Goal: Task Accomplishment & Management: Manage account settings

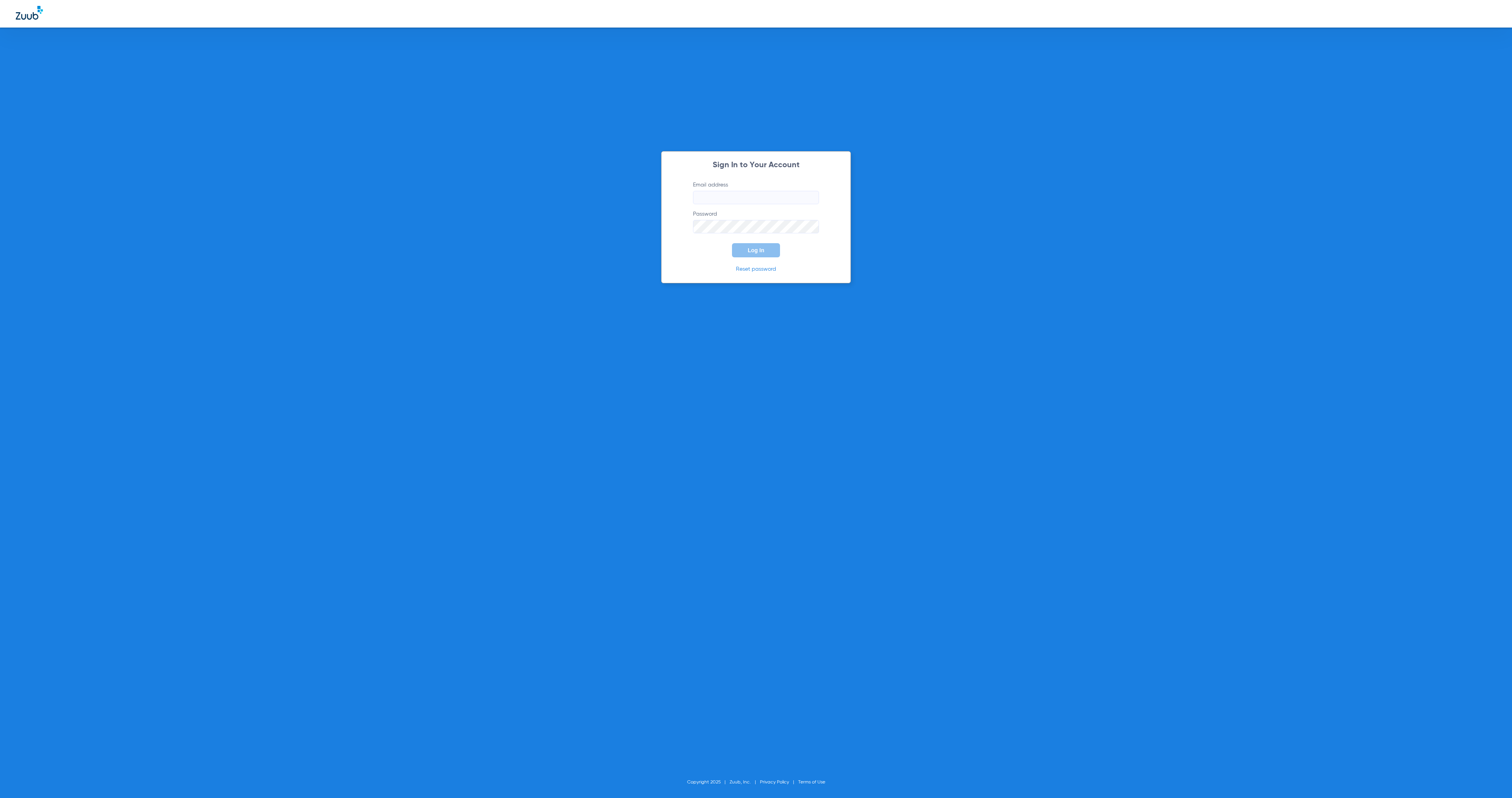
type input "[EMAIL_ADDRESS][DOMAIN_NAME]"
click at [763, 255] on button "Log In" at bounding box center [756, 251] width 48 height 14
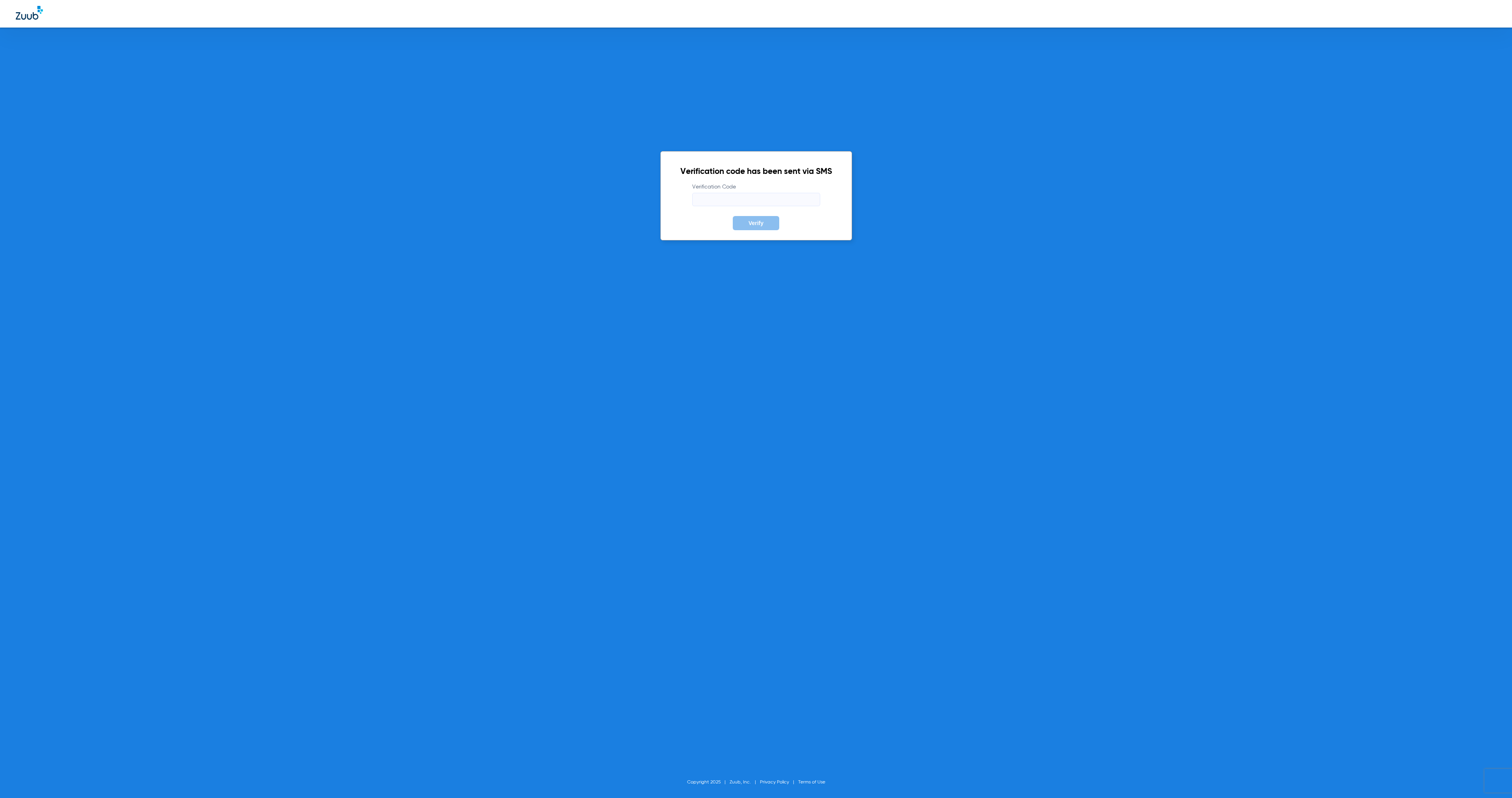
click at [725, 198] on input "Verification Code" at bounding box center [756, 200] width 128 height 13
click at [712, 202] on input "Verification Code" at bounding box center [756, 200] width 128 height 13
type input "362266"
click at [757, 225] on span "Verify" at bounding box center [755, 223] width 15 height 6
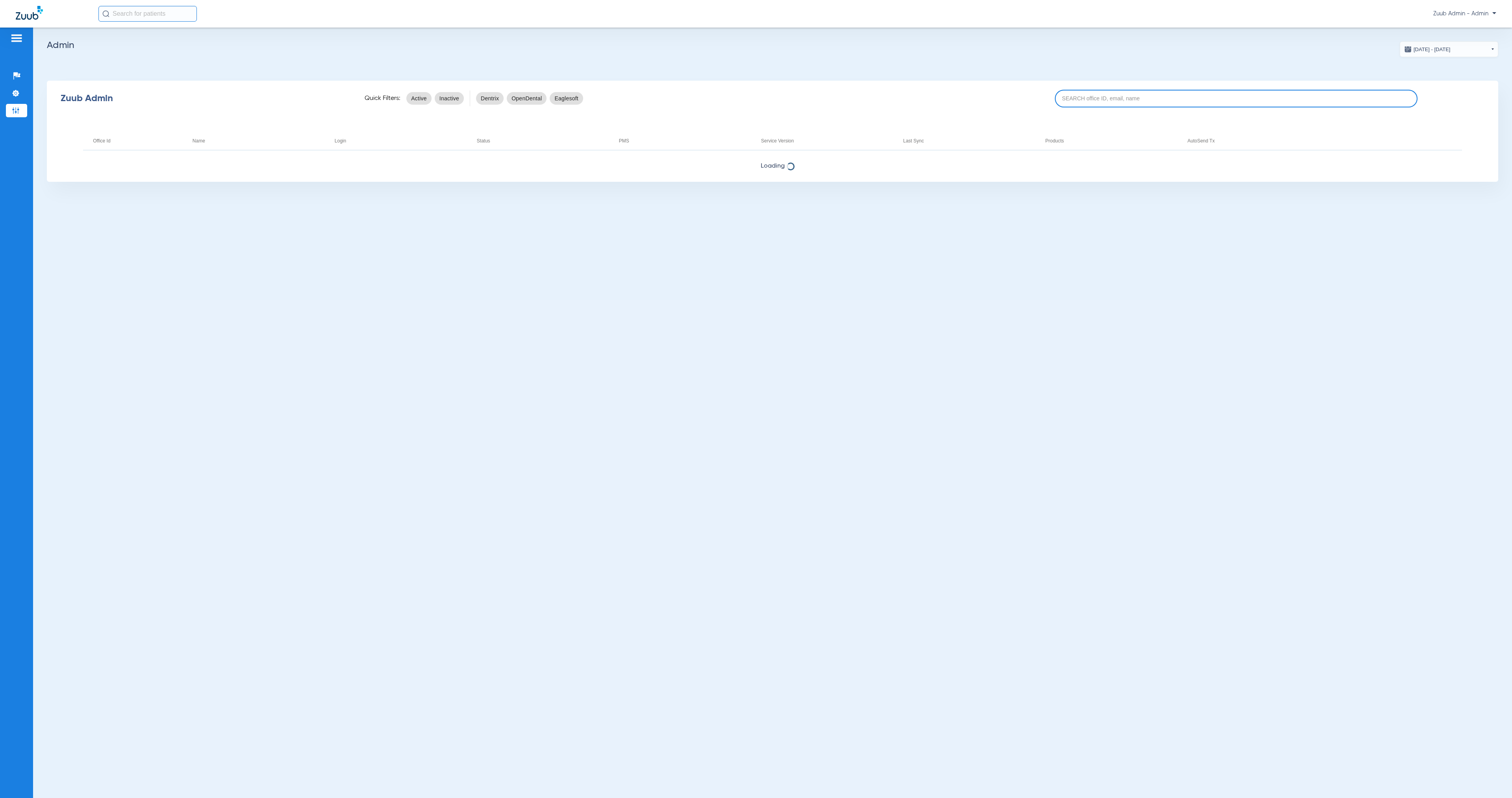
click at [1159, 94] on input at bounding box center [1236, 99] width 363 height 18
paste input "17005375"
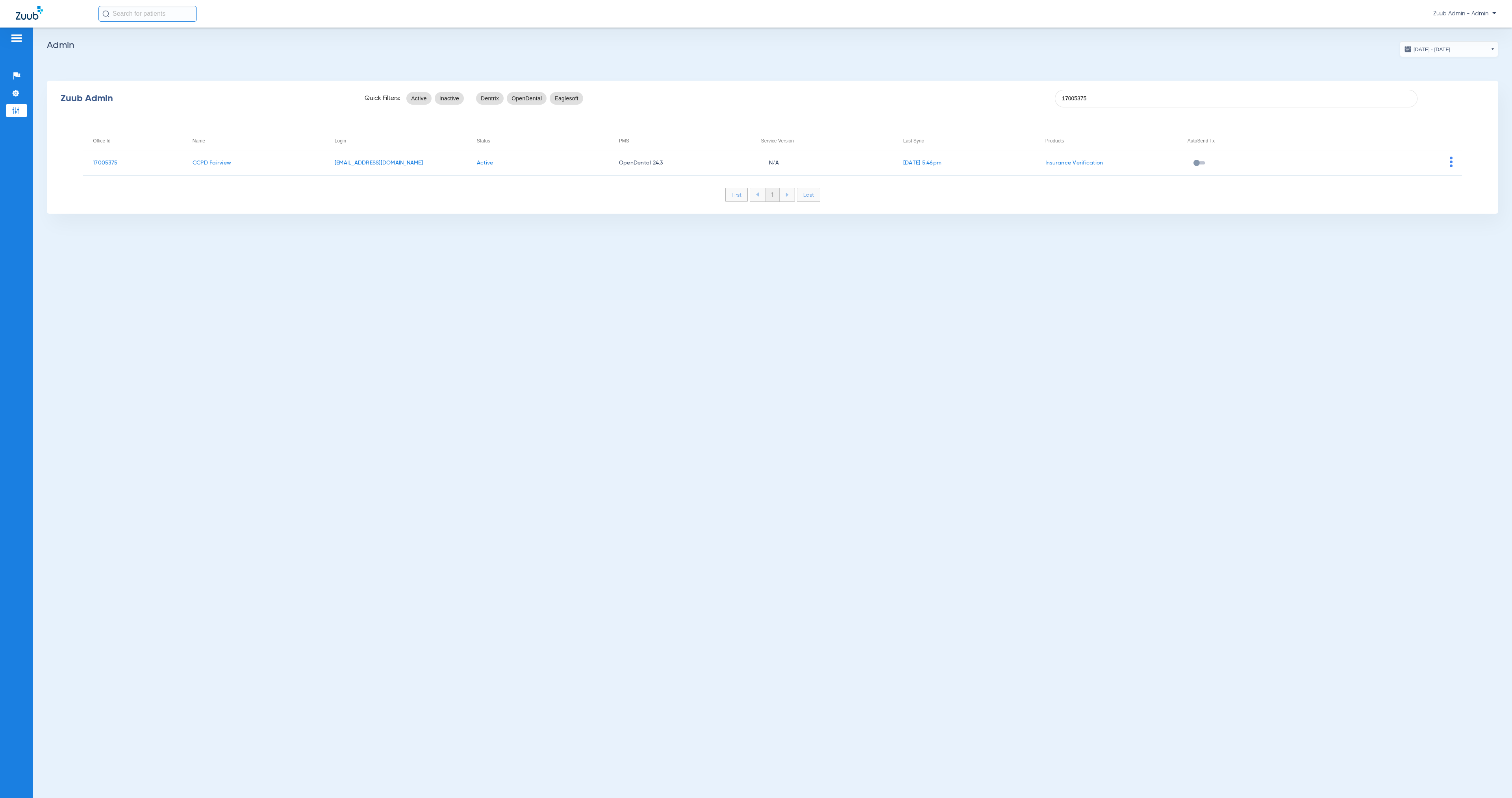
type input "17005375"
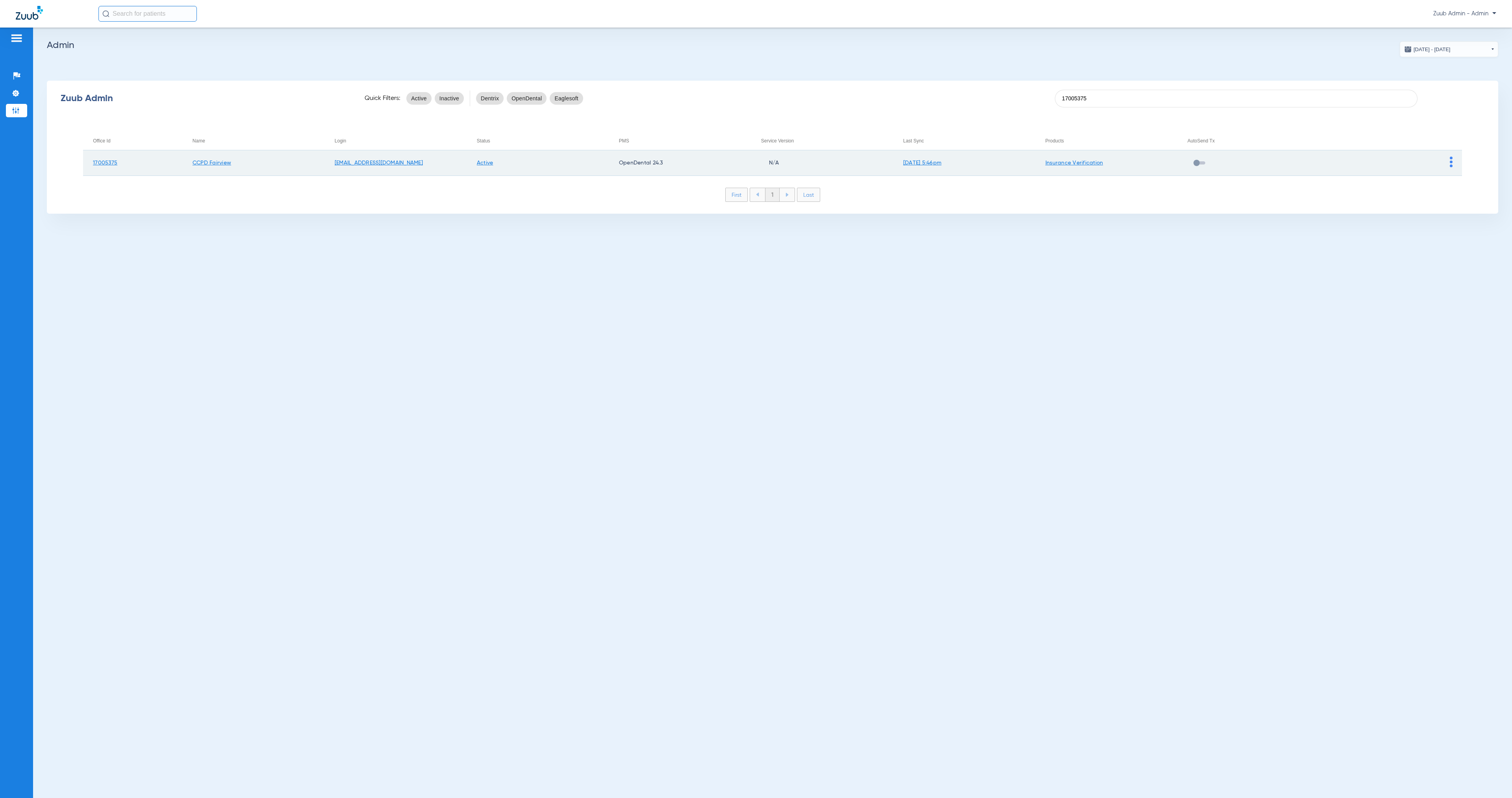
click at [1451, 164] on img at bounding box center [1451, 162] width 3 height 11
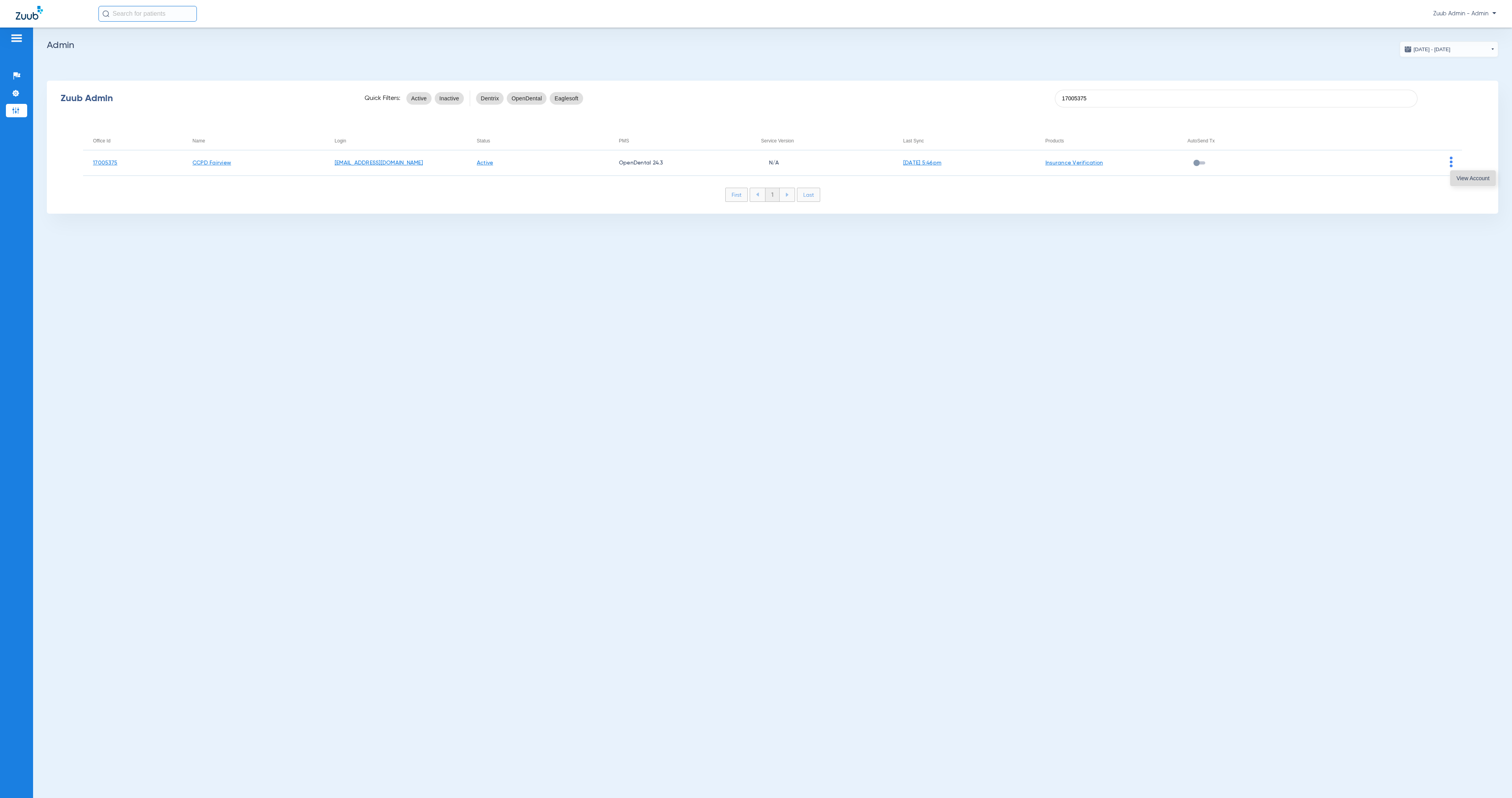
click at [1457, 178] on span "View Account" at bounding box center [1473, 178] width 33 height 5
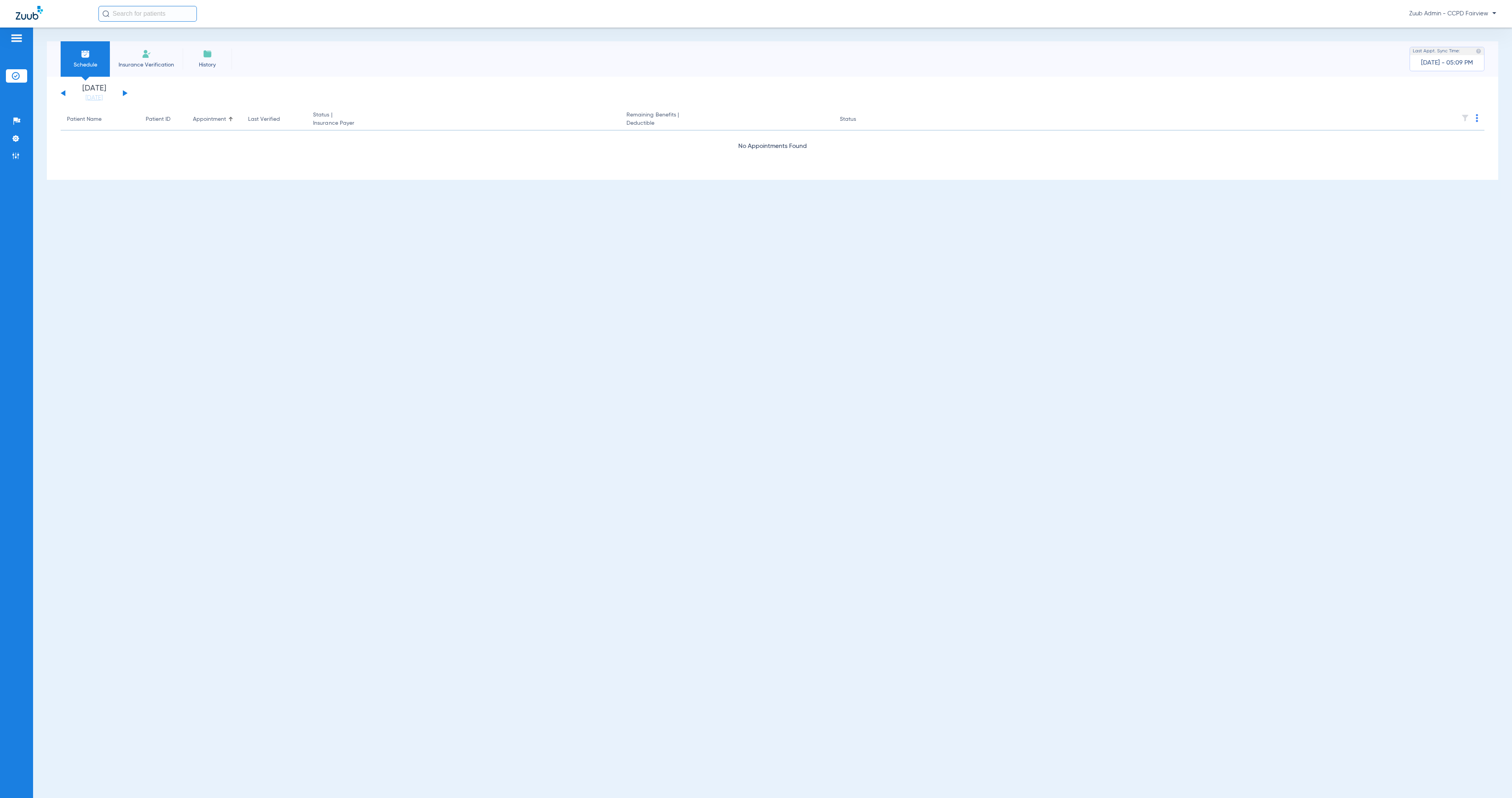
click at [153, 15] on input "text" at bounding box center [148, 13] width 99 height 16
type input "[PERSON_NAME]"
click at [174, 58] on td "223068059" at bounding box center [187, 53] width 30 height 11
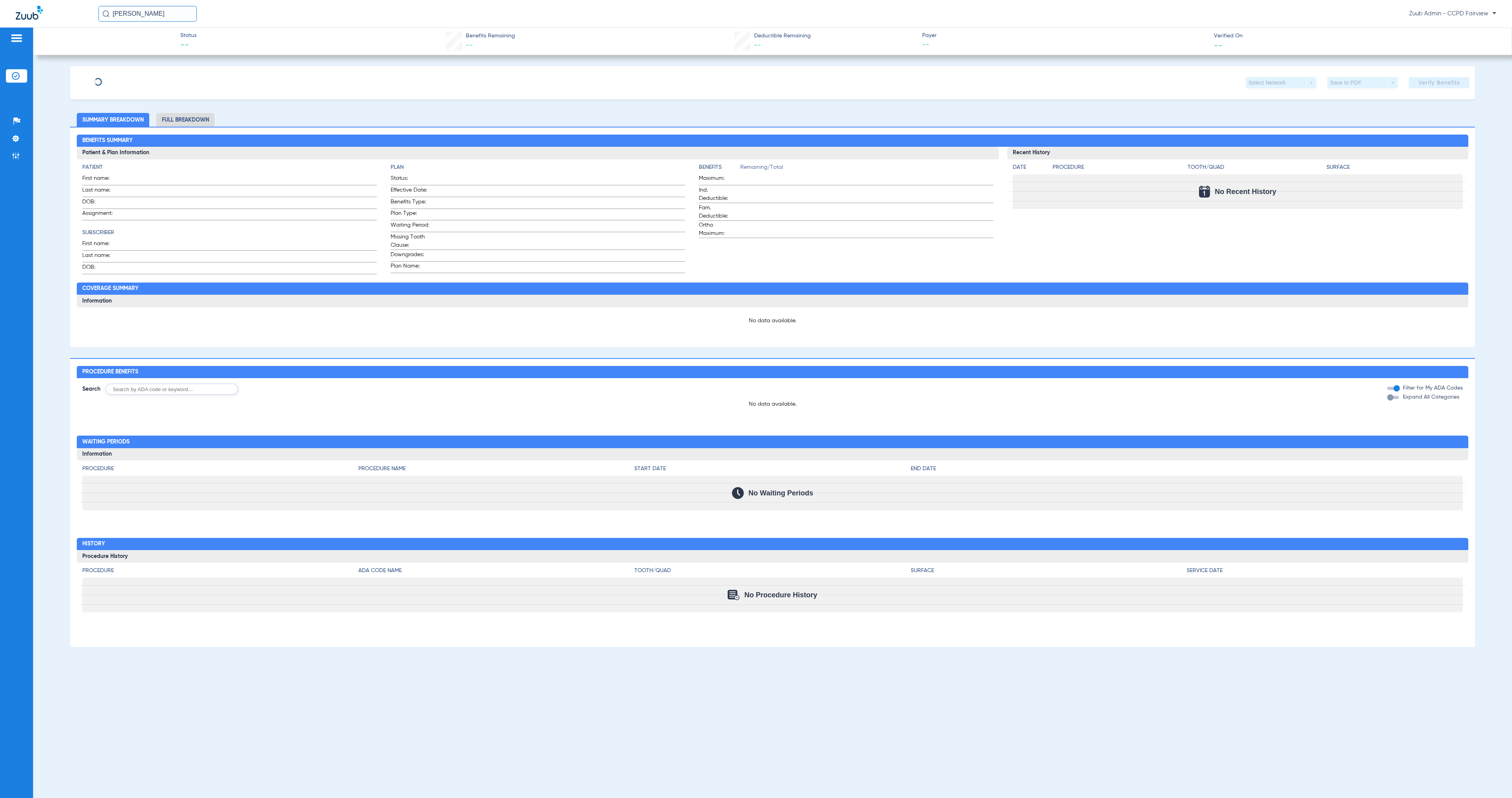
click at [154, 12] on input "[PERSON_NAME]" at bounding box center [148, 13] width 99 height 16
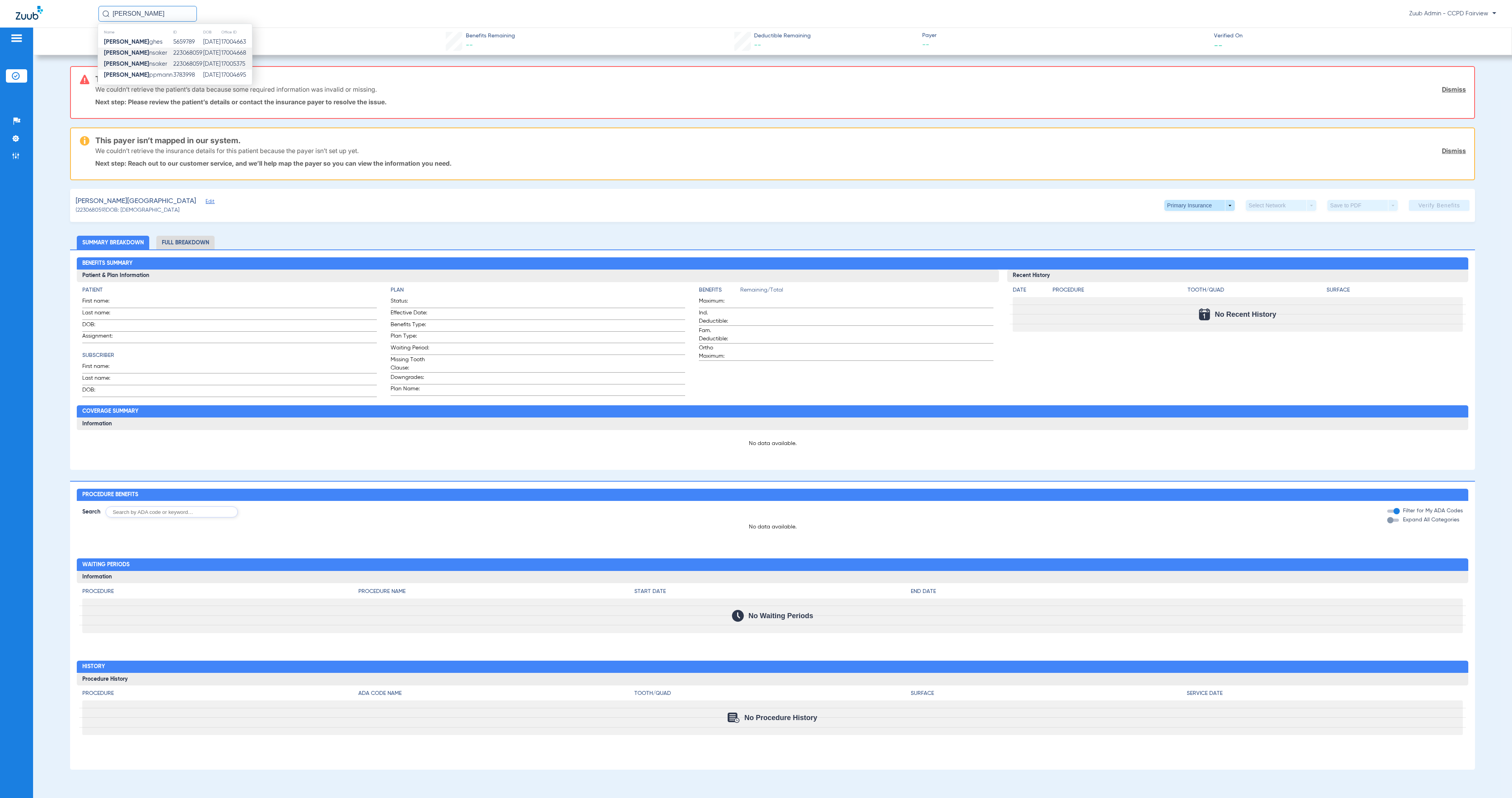
click at [203, 65] on td "[DATE]" at bounding box center [211, 64] width 18 height 11
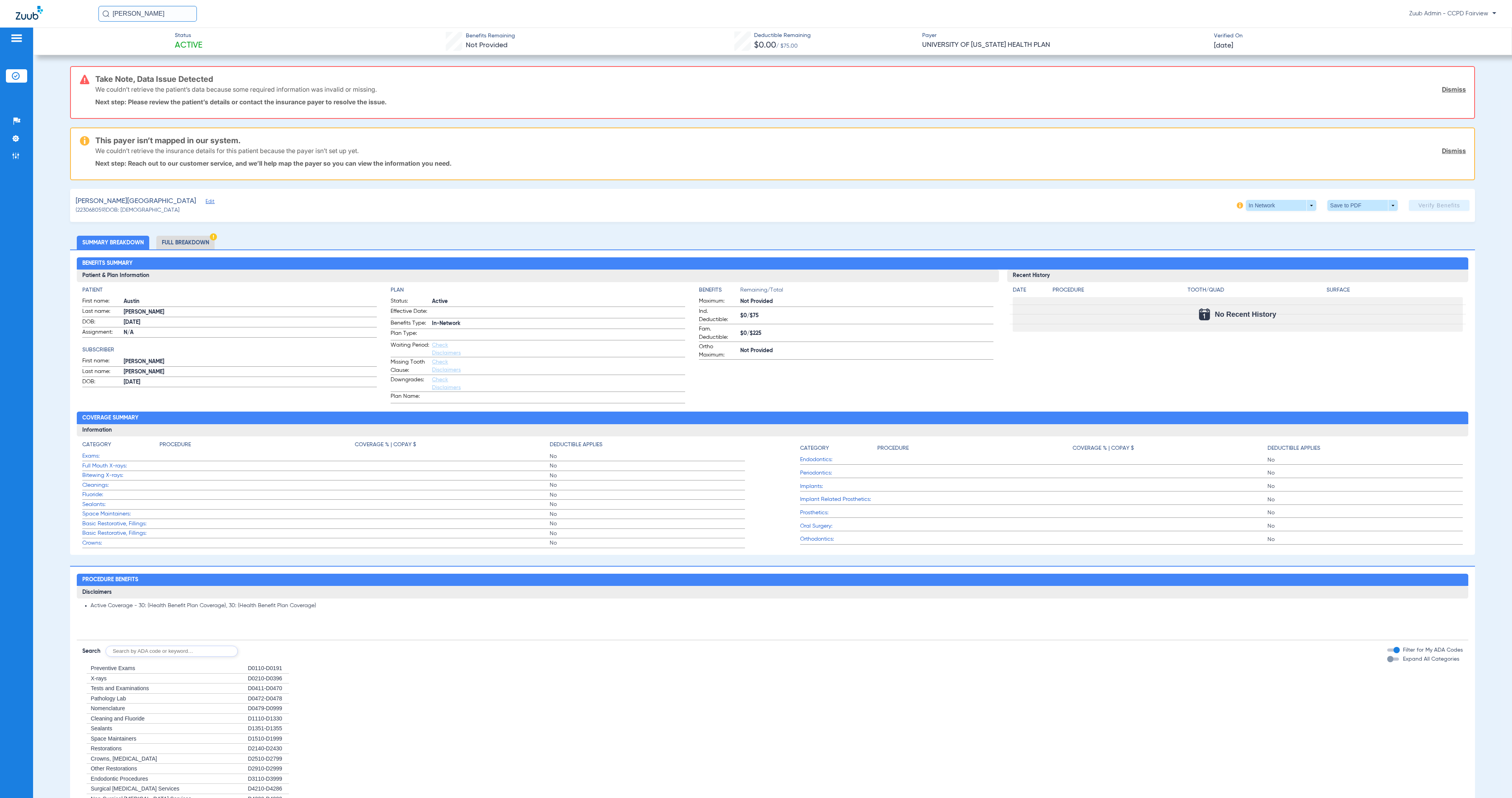
click at [205, 201] on span "Edit" at bounding box center [209, 202] width 7 height 8
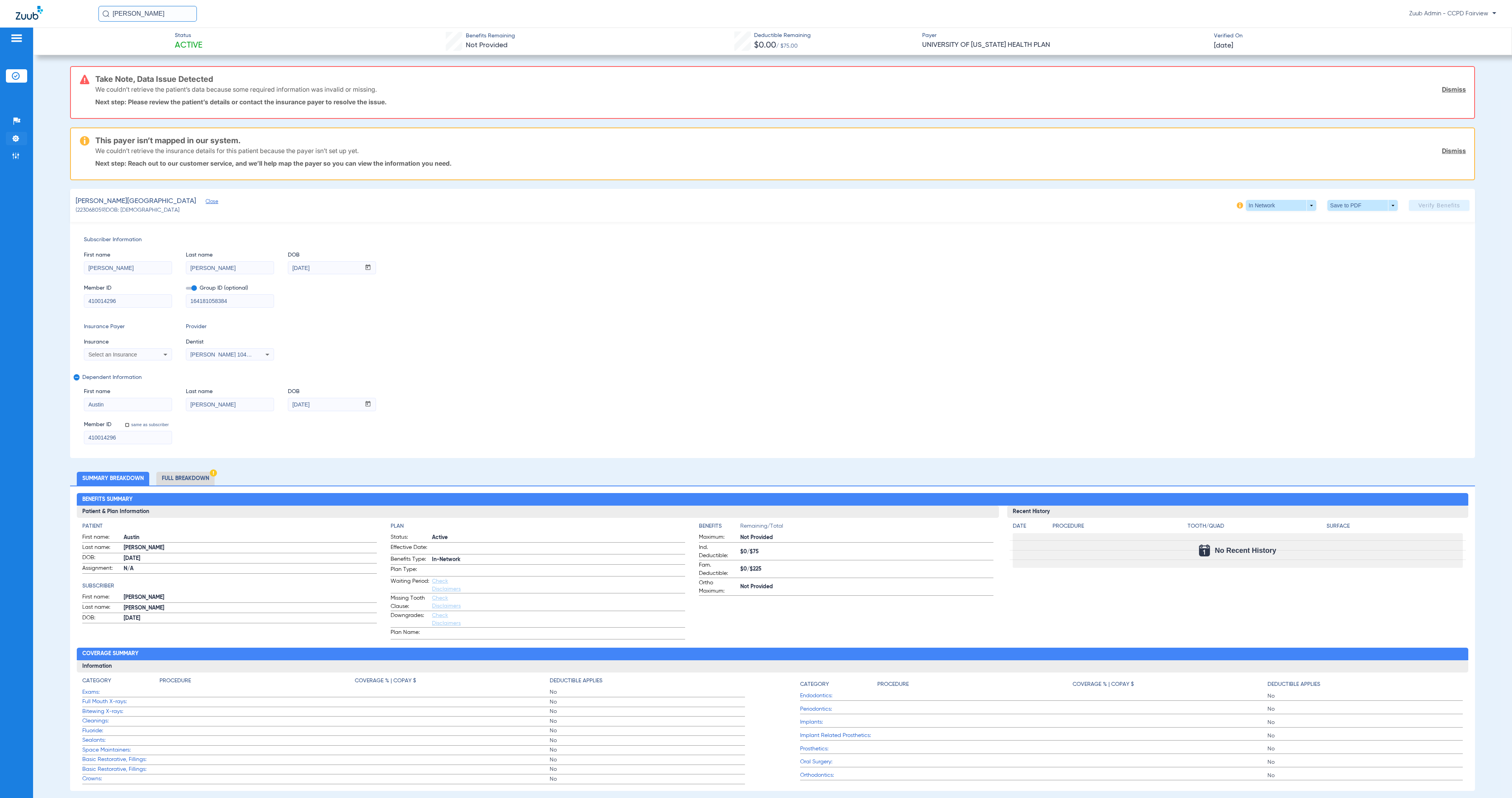
click at [16, 140] on img at bounding box center [15, 138] width 8 height 8
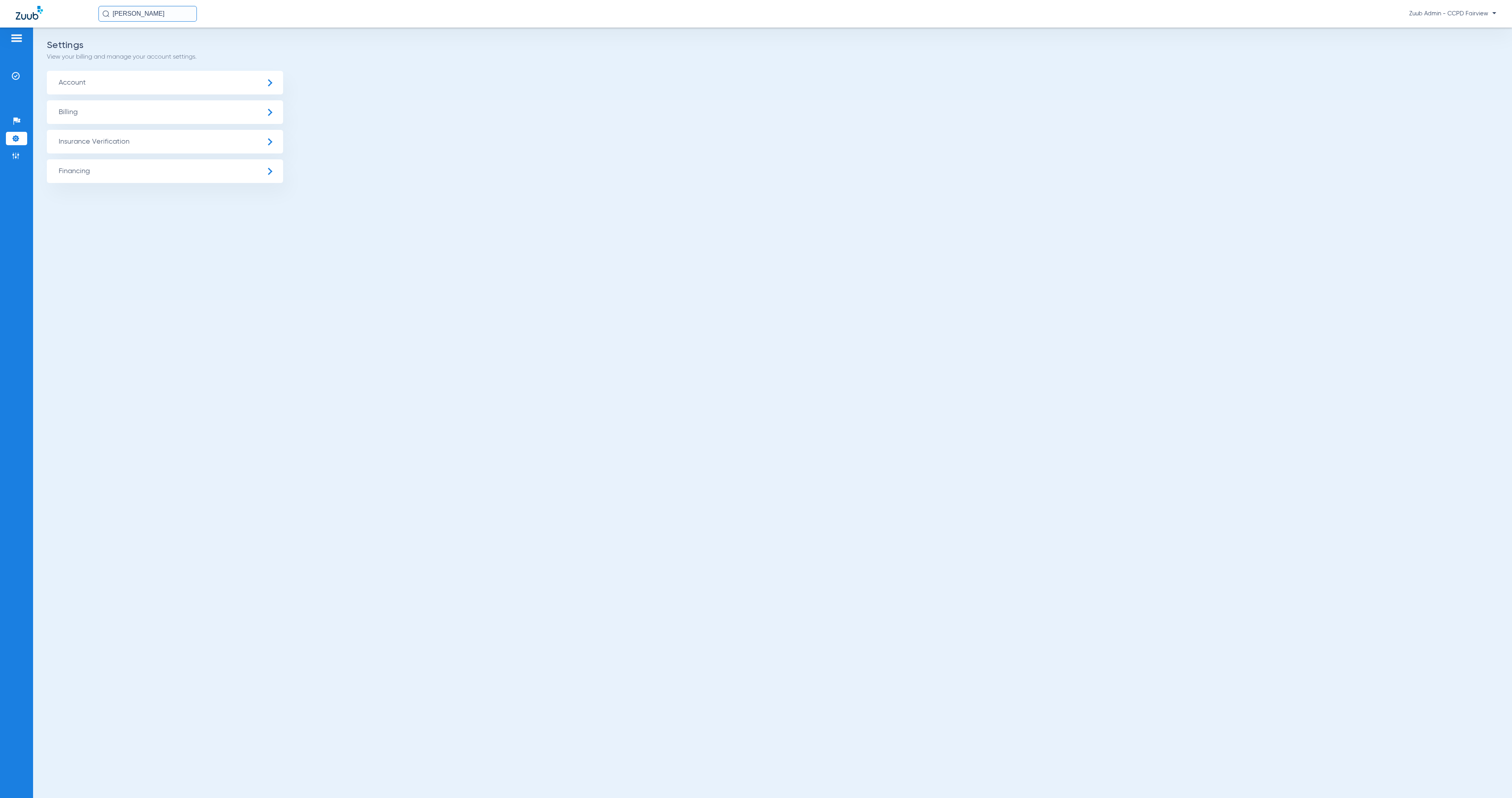
click at [171, 143] on span "Insurance Verification" at bounding box center [165, 141] width 236 height 23
click at [219, 201] on li "Insurance Payer Mapping" at bounding box center [165, 204] width 236 height 20
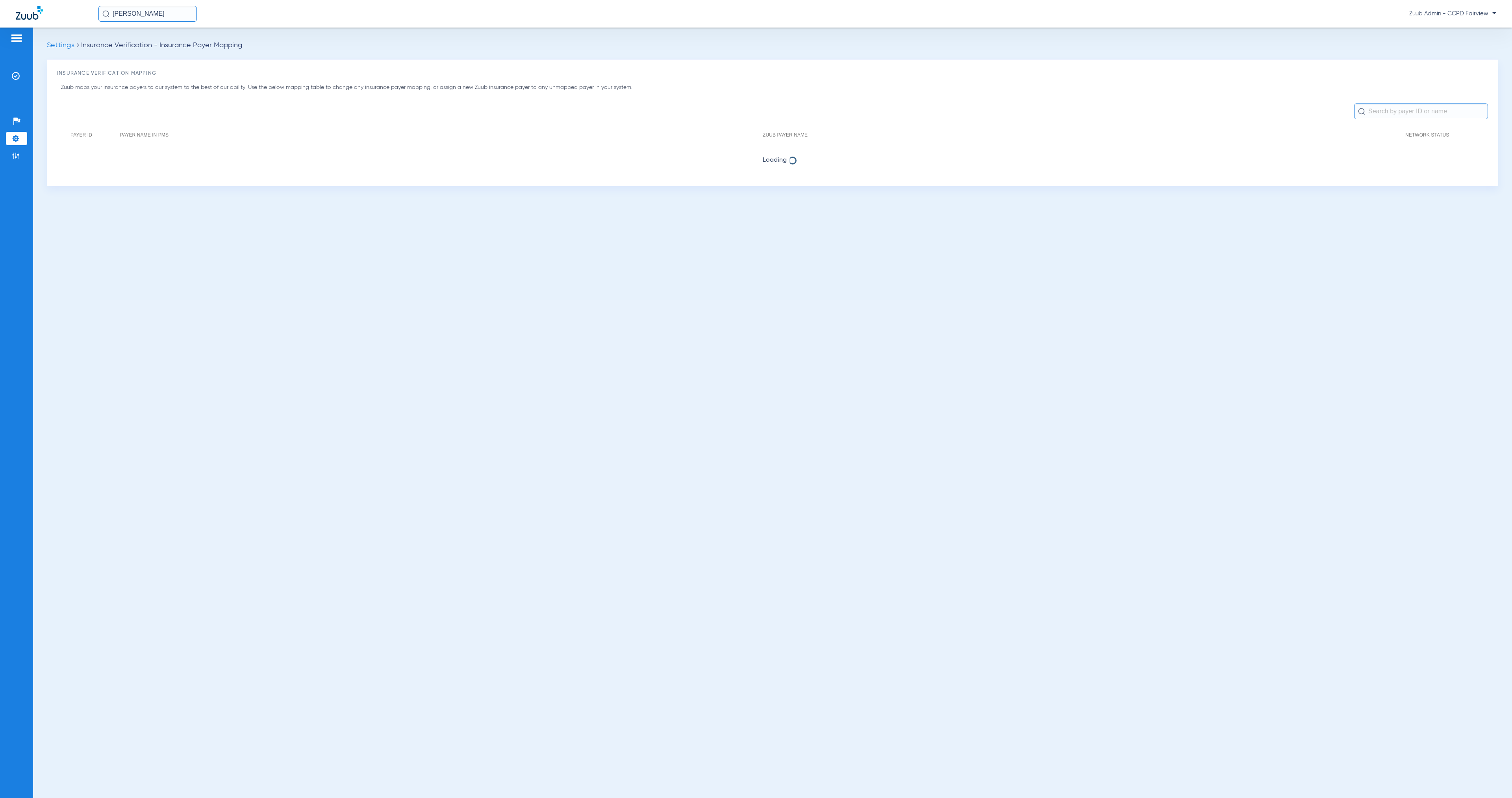
click at [153, 11] on input "[PERSON_NAME]" at bounding box center [148, 13] width 99 height 16
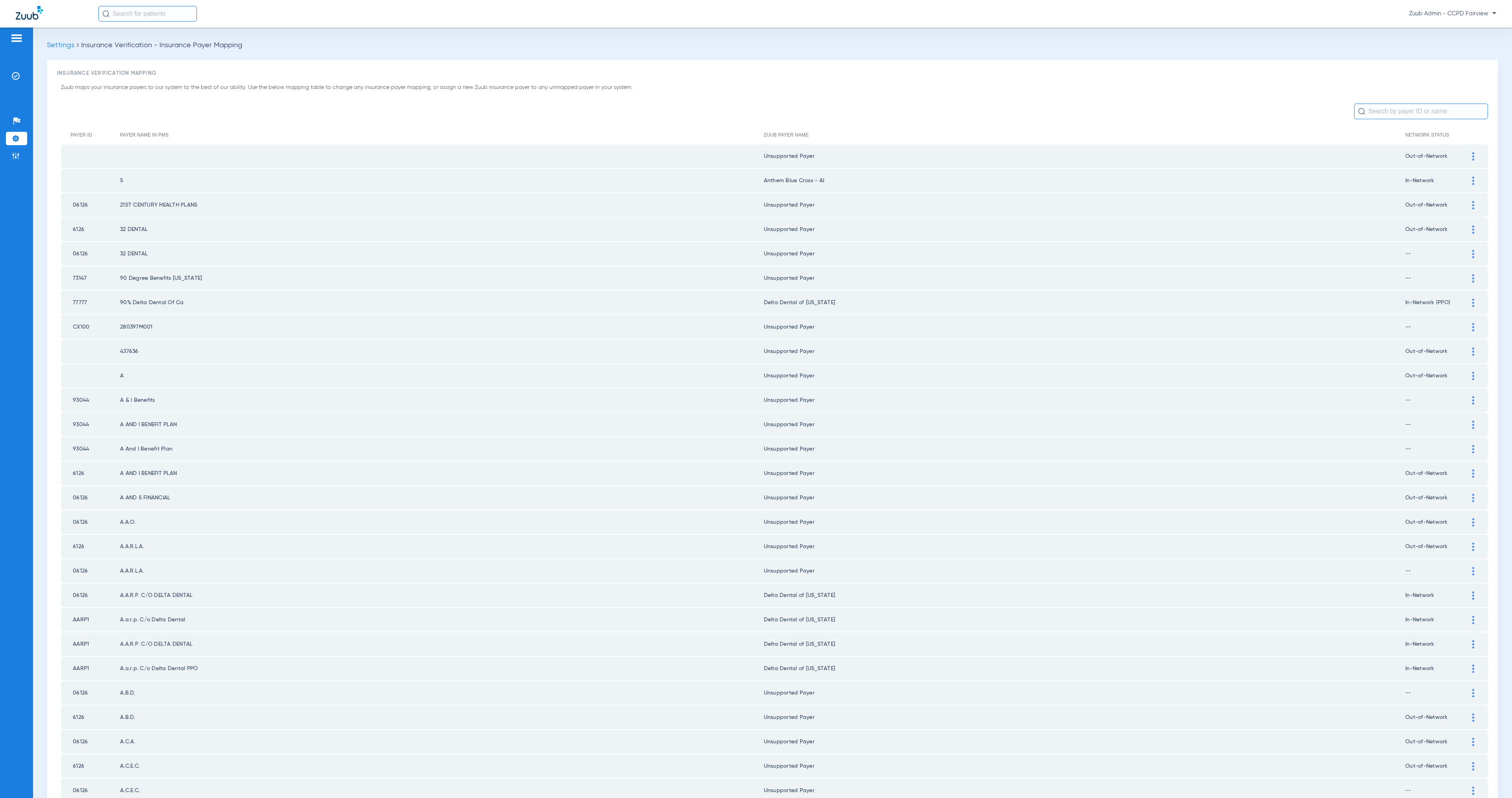
click at [1389, 113] on input "text" at bounding box center [1421, 111] width 134 height 16
type input "uni"
click at [1472, 714] on img at bounding box center [1473, 718] width 2 height 8
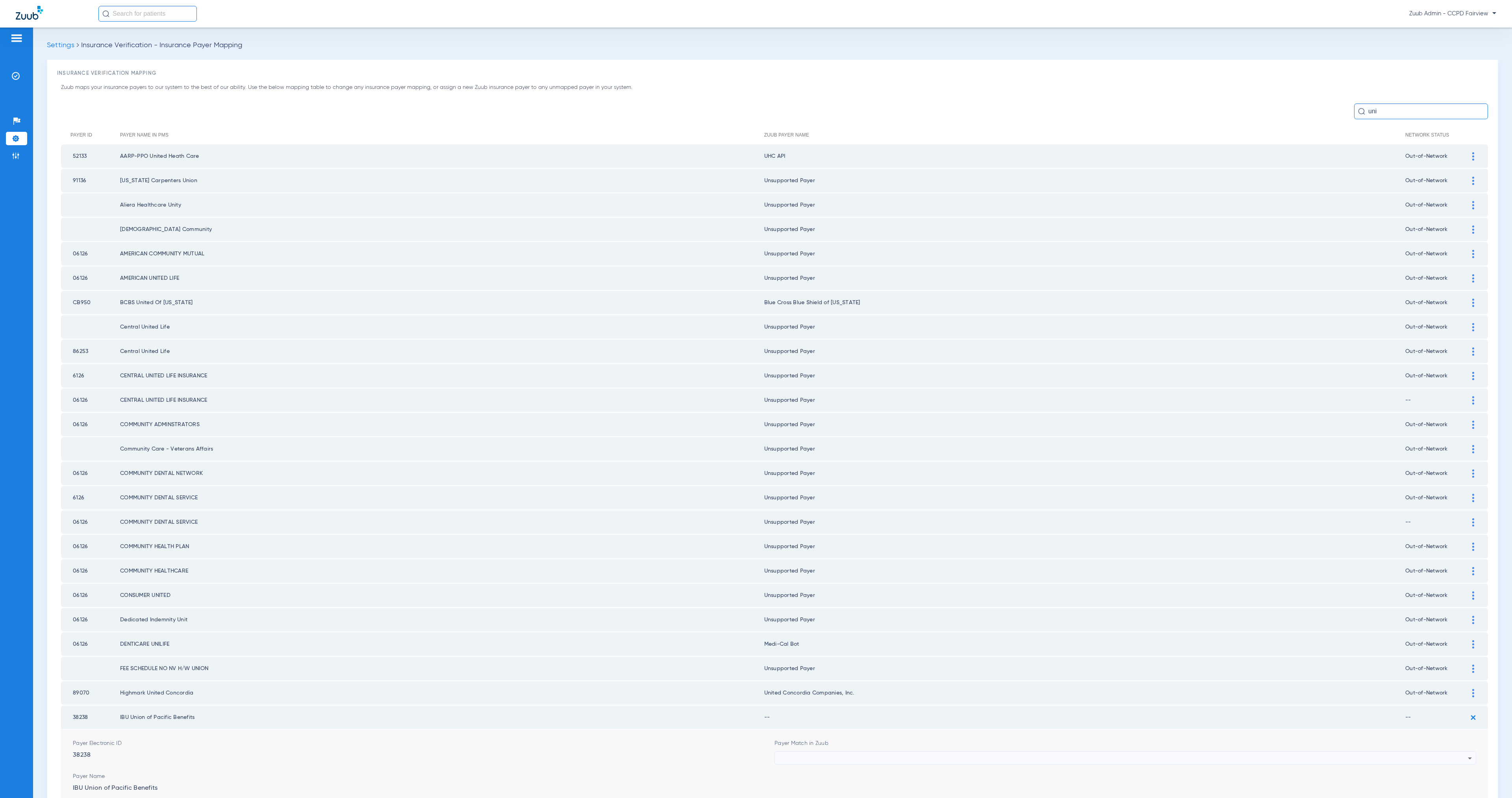
click at [844, 752] on div at bounding box center [1123, 758] width 689 height 13
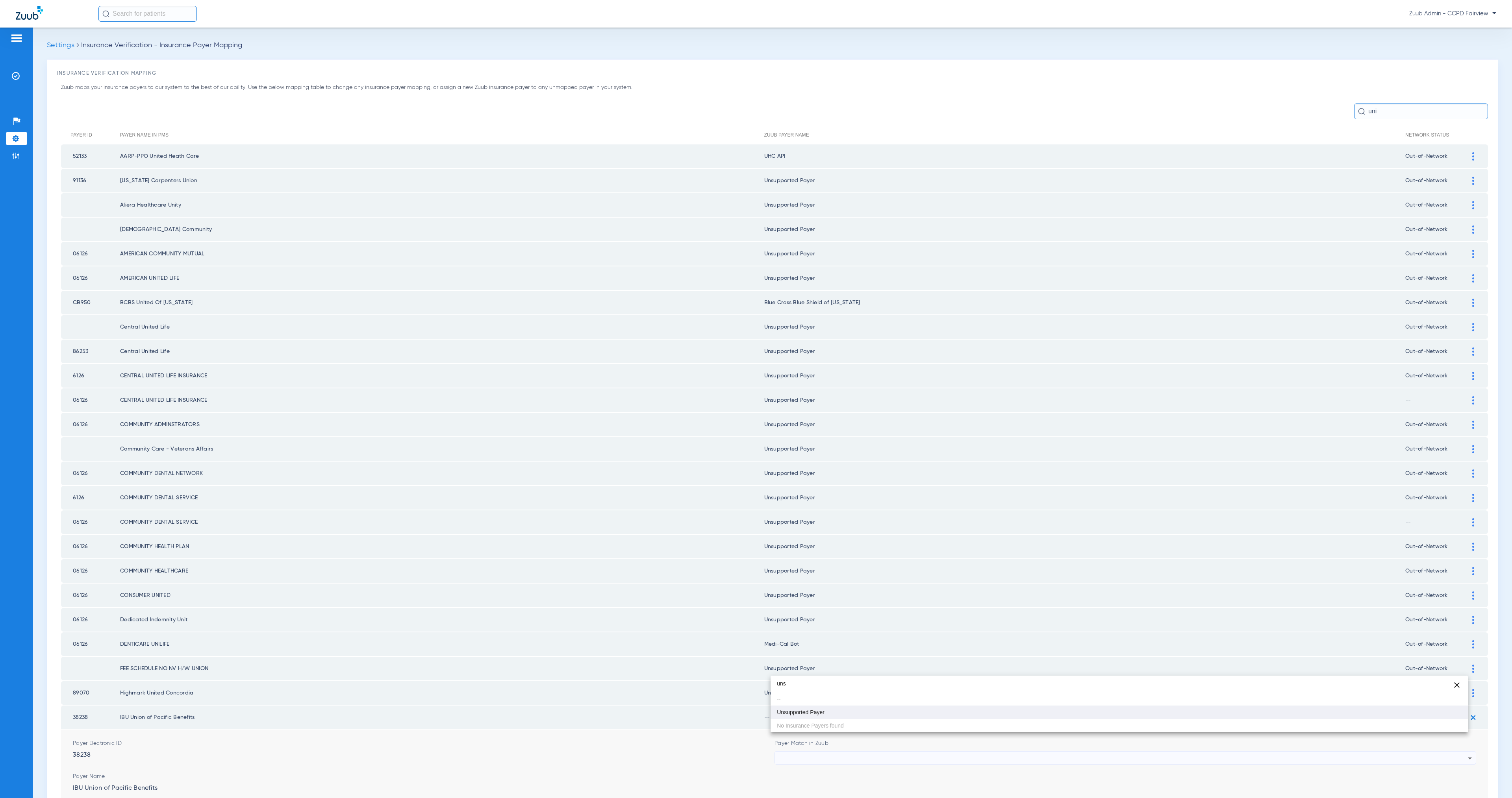
type input "uns"
click at [843, 712] on mat-option "Unsupported Payer" at bounding box center [1119, 712] width 697 height 13
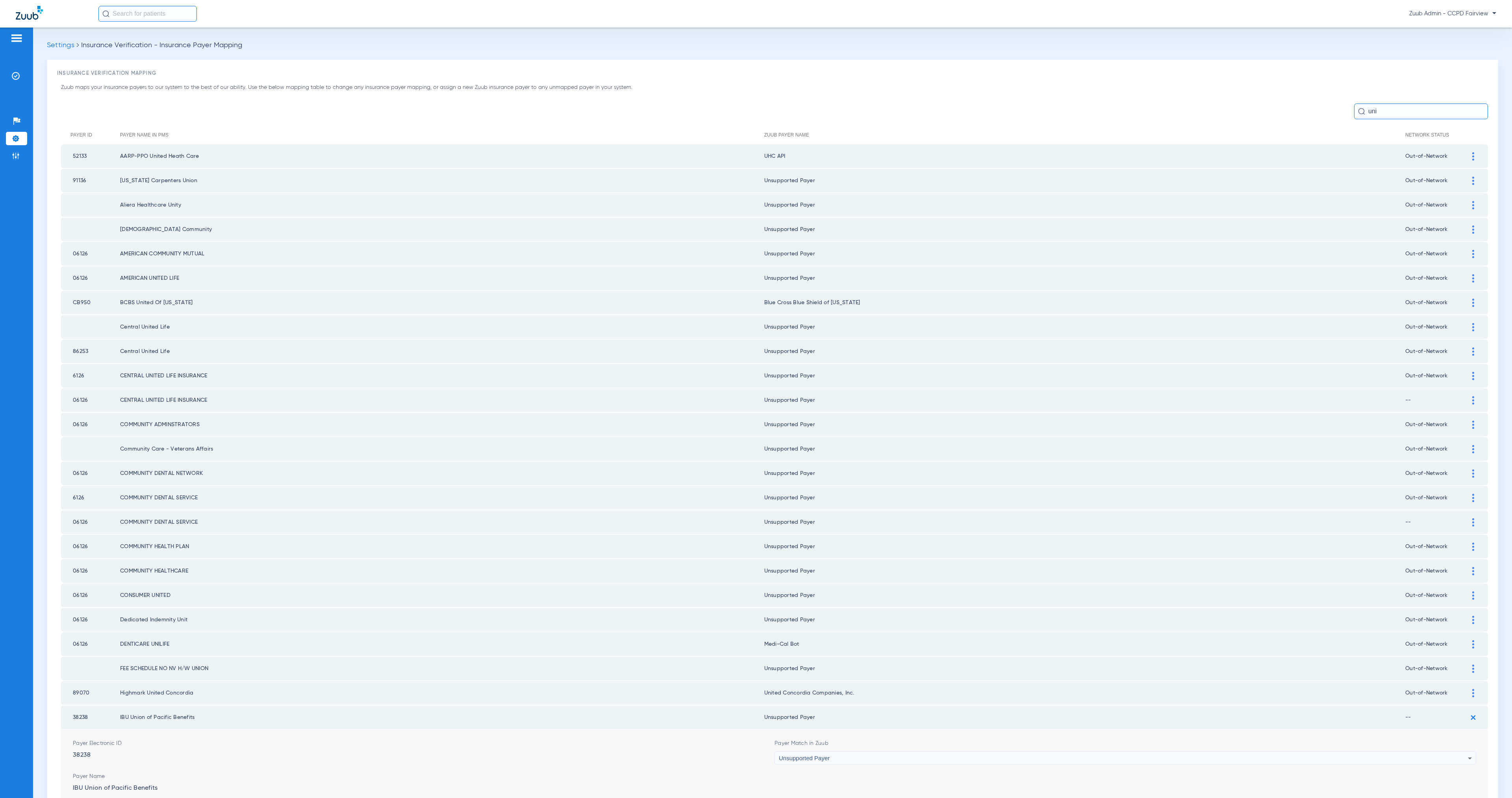
click at [1441, 798] on button "Save" at bounding box center [1452, 807] width 47 height 14
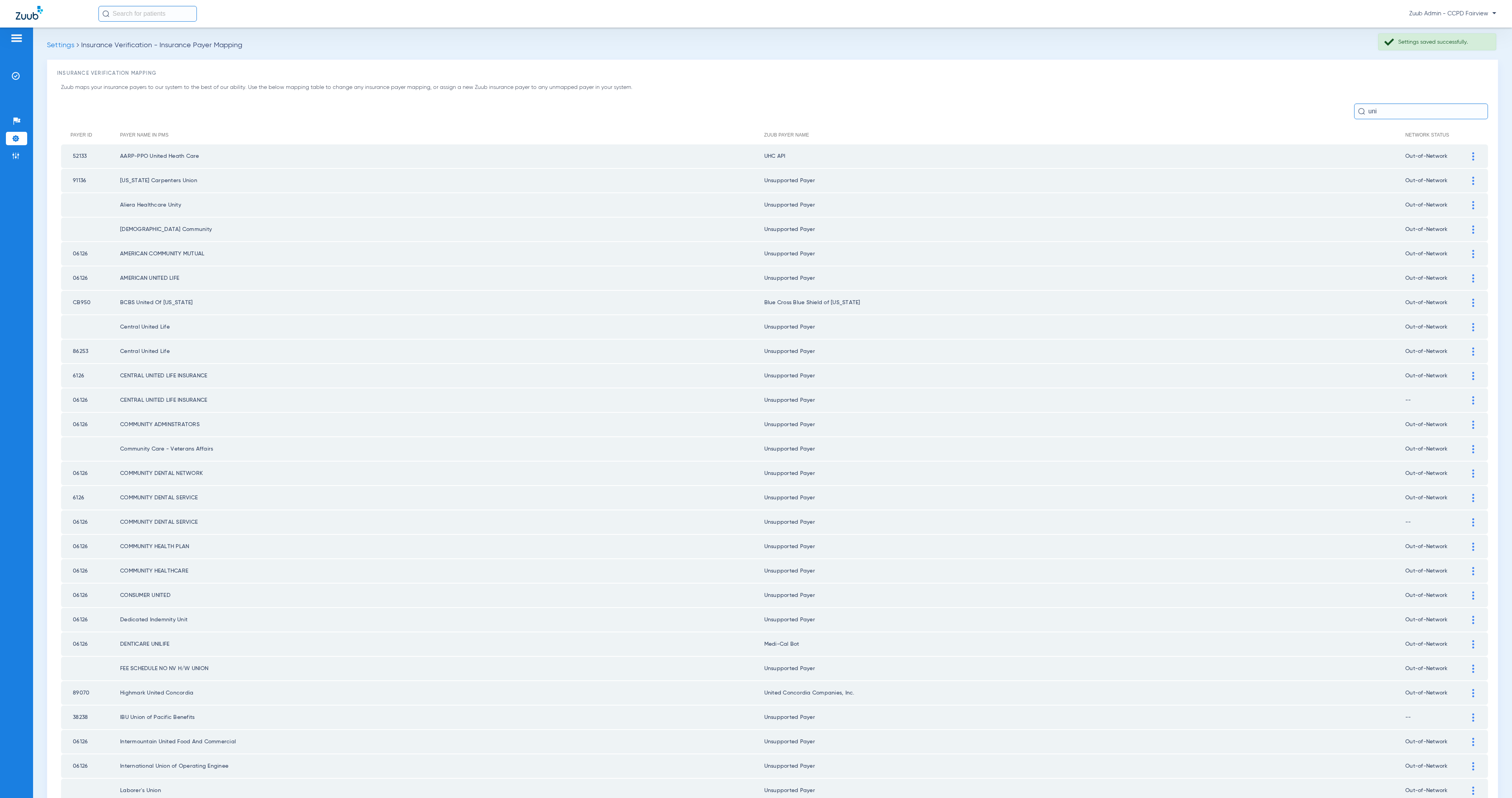
click at [1466, 153] on div at bounding box center [1473, 157] width 14 height 8
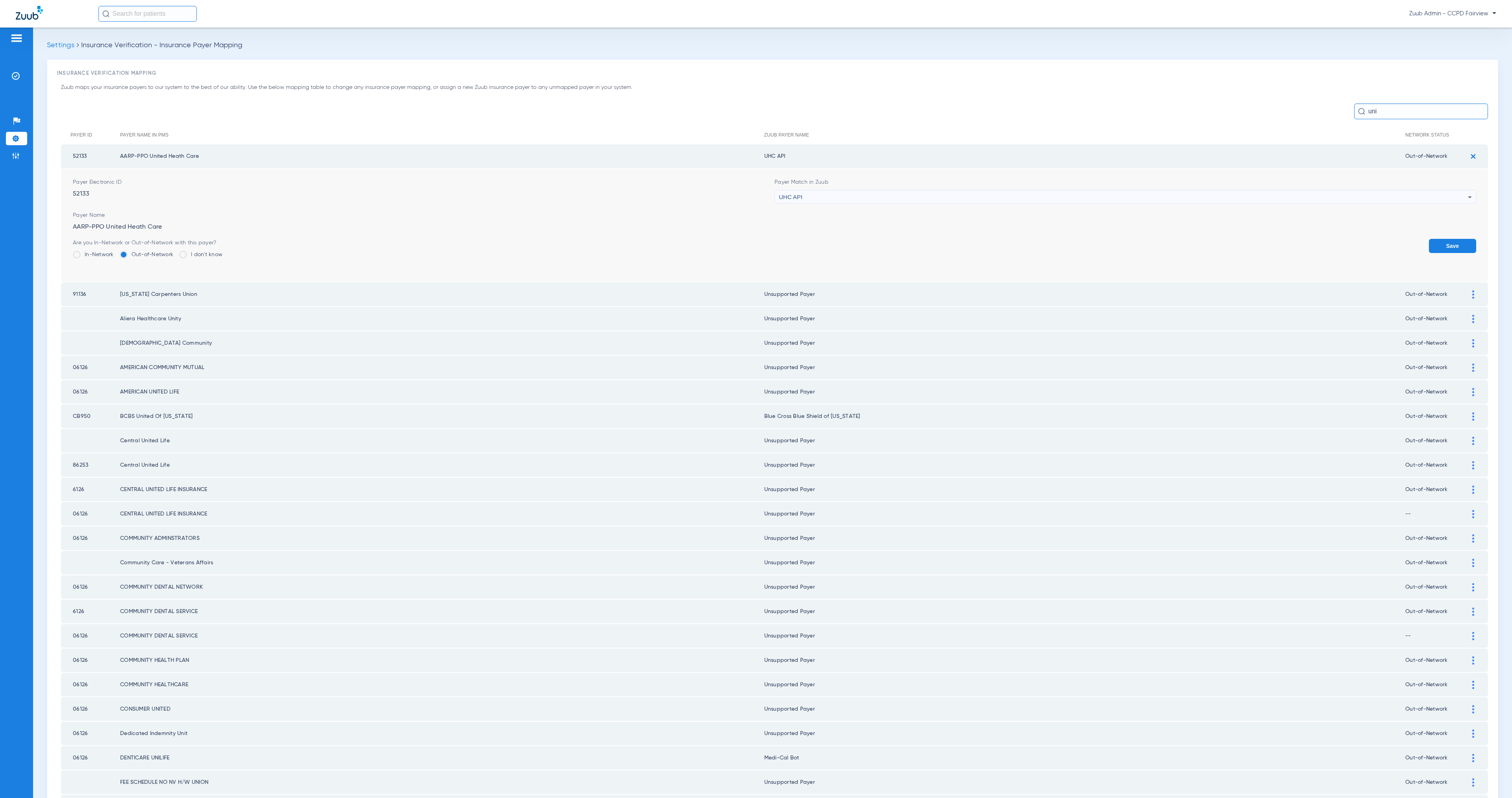
click at [811, 198] on div "UHC API" at bounding box center [1123, 197] width 689 height 13
type input "united he"
click at [863, 241] on mat-option "United Healthcare" at bounding box center [1119, 239] width 697 height 13
click at [1447, 244] on button "Save" at bounding box center [1452, 246] width 47 height 14
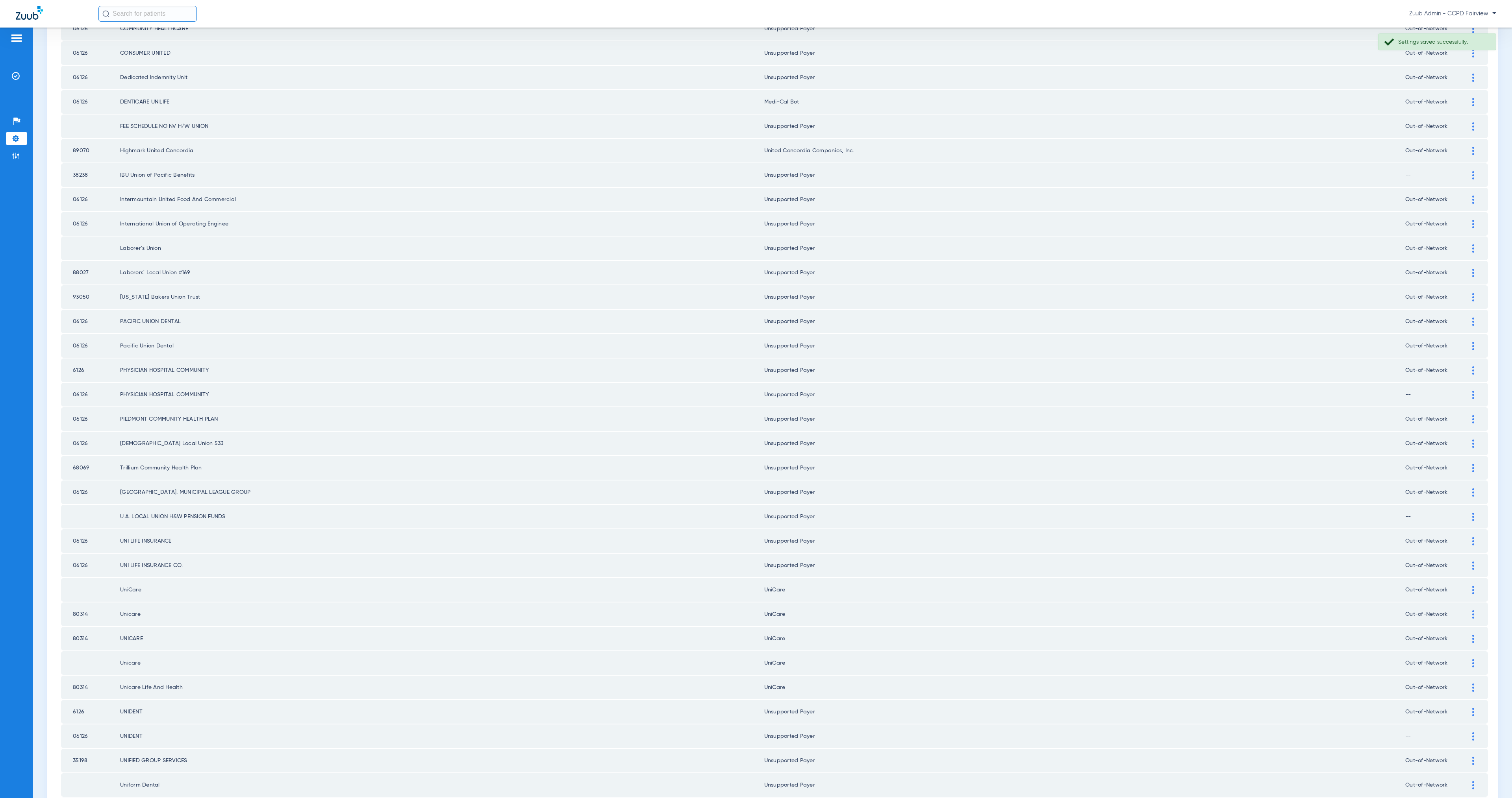
scroll to position [584, 0]
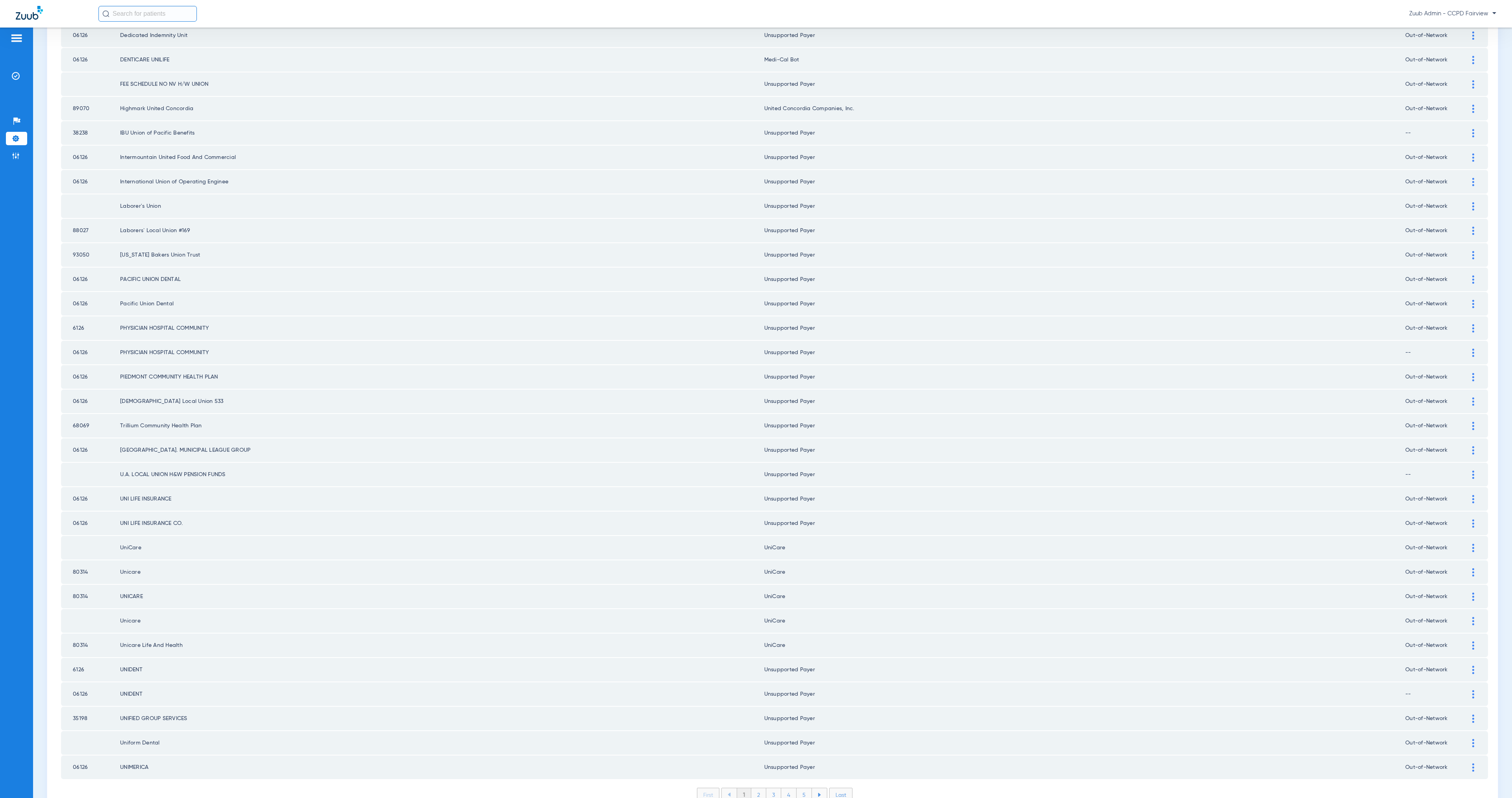
click at [754, 789] on li "2" at bounding box center [758, 795] width 15 height 13
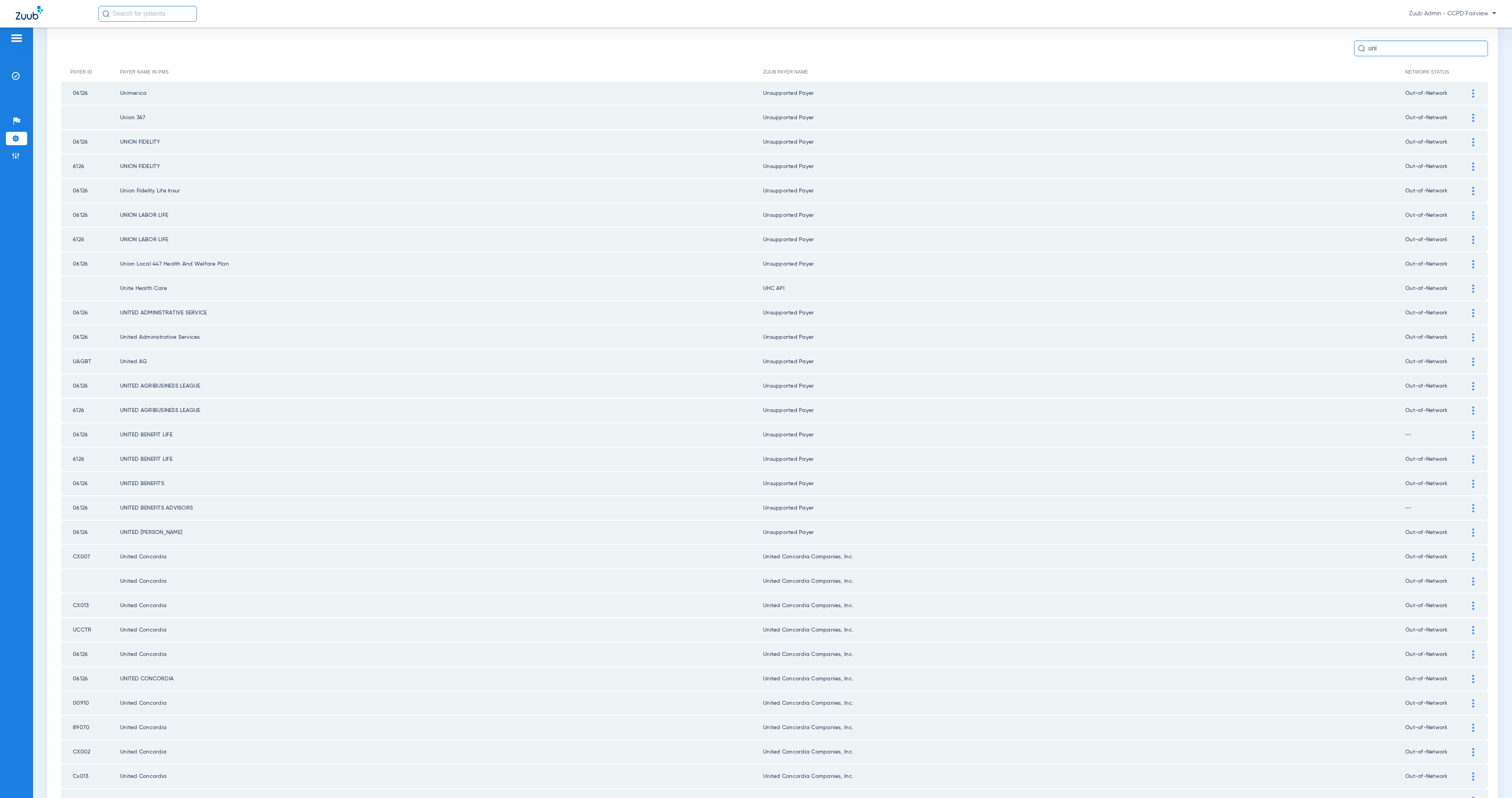
scroll to position [0, 0]
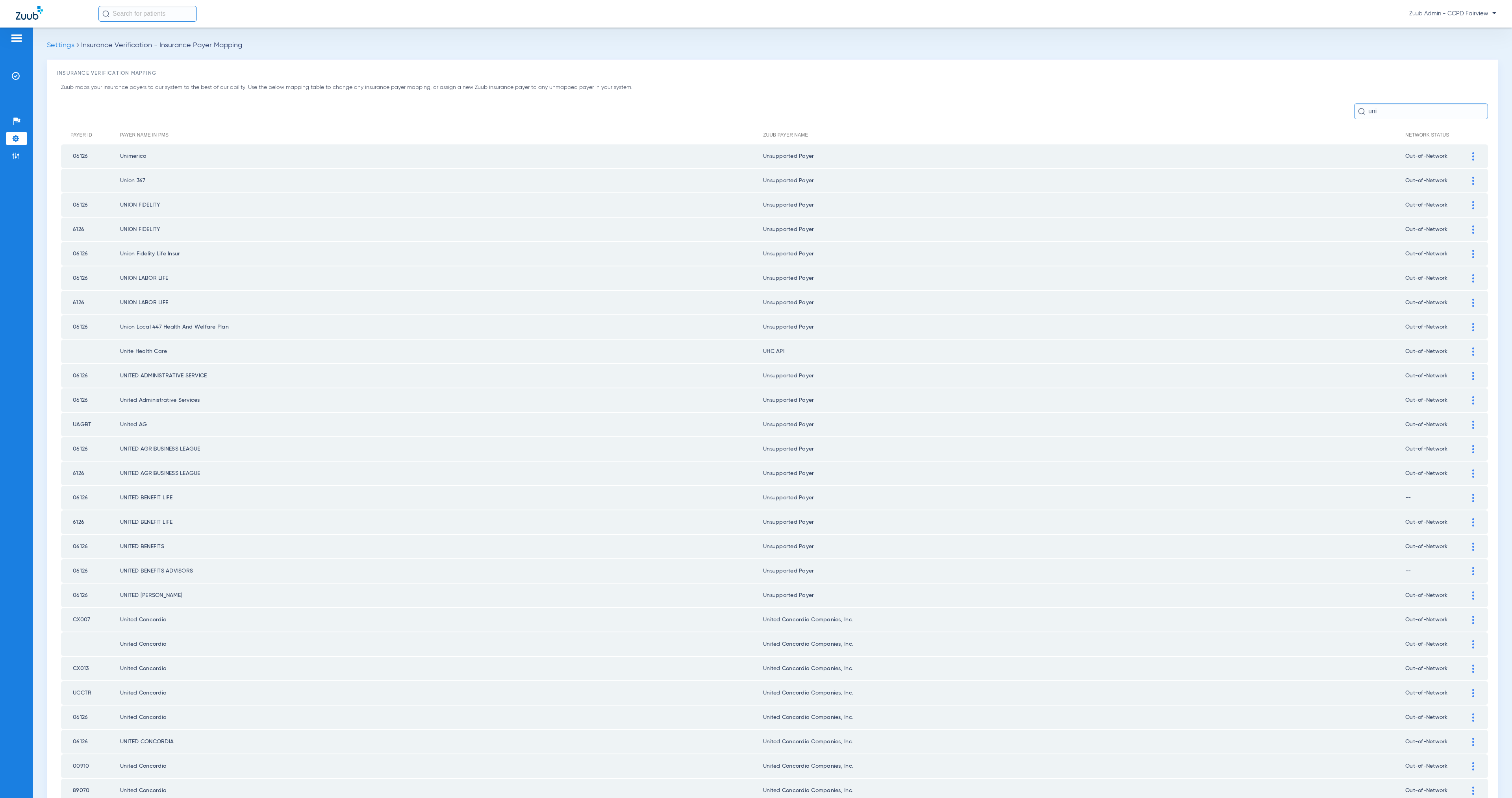
click at [1472, 347] on img at bounding box center [1473, 351] width 2 height 8
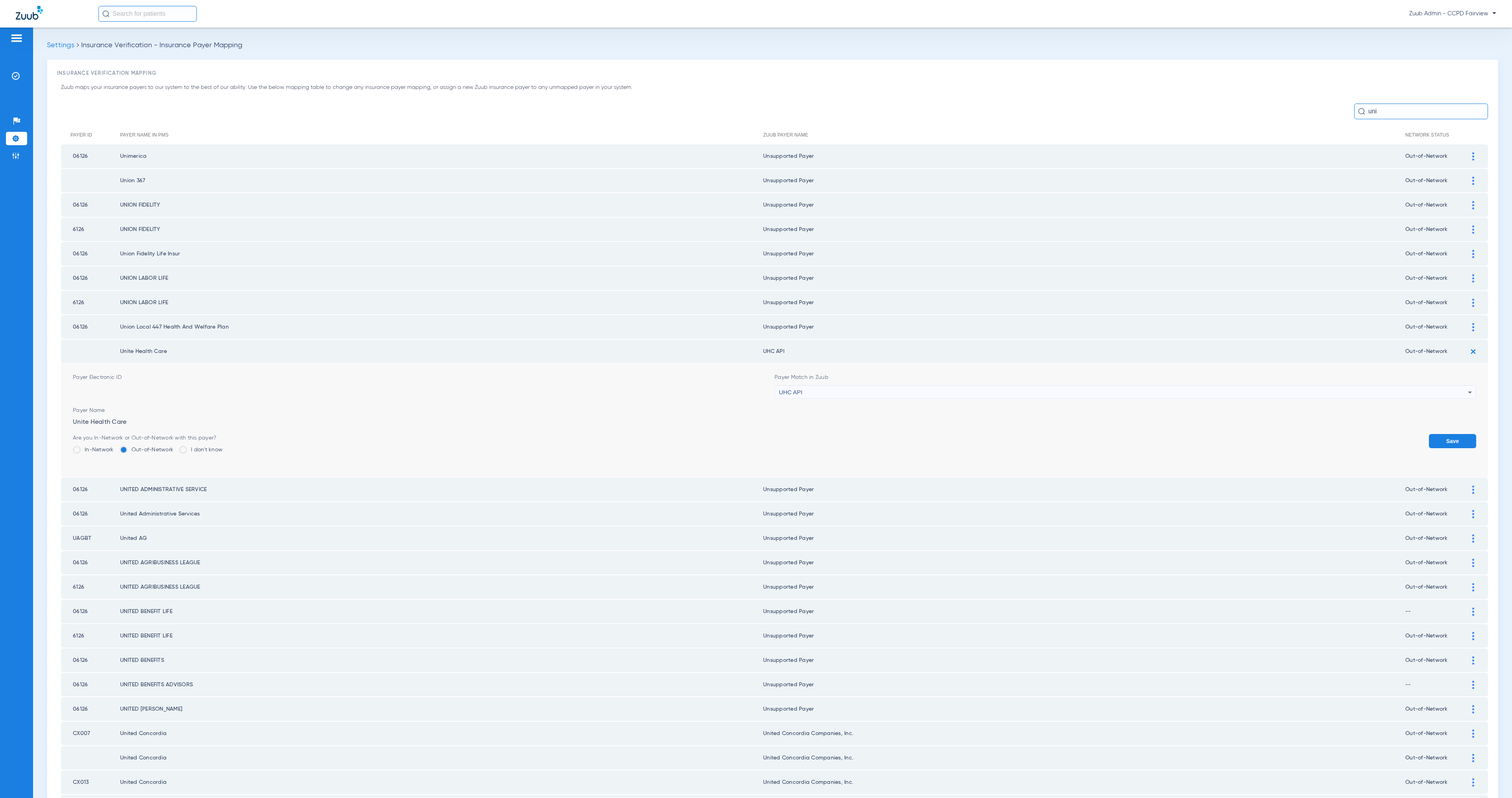
click at [871, 387] on div "UHC API" at bounding box center [1123, 392] width 689 height 13
type input "united he"
drag, startPoint x: 879, startPoint y: 427, endPoint x: 926, endPoint y: 428, distance: 47.0
click at [879, 426] on mat-option "United Healthcare" at bounding box center [1119, 428] width 697 height 13
click at [1447, 434] on button "Save" at bounding box center [1452, 441] width 47 height 14
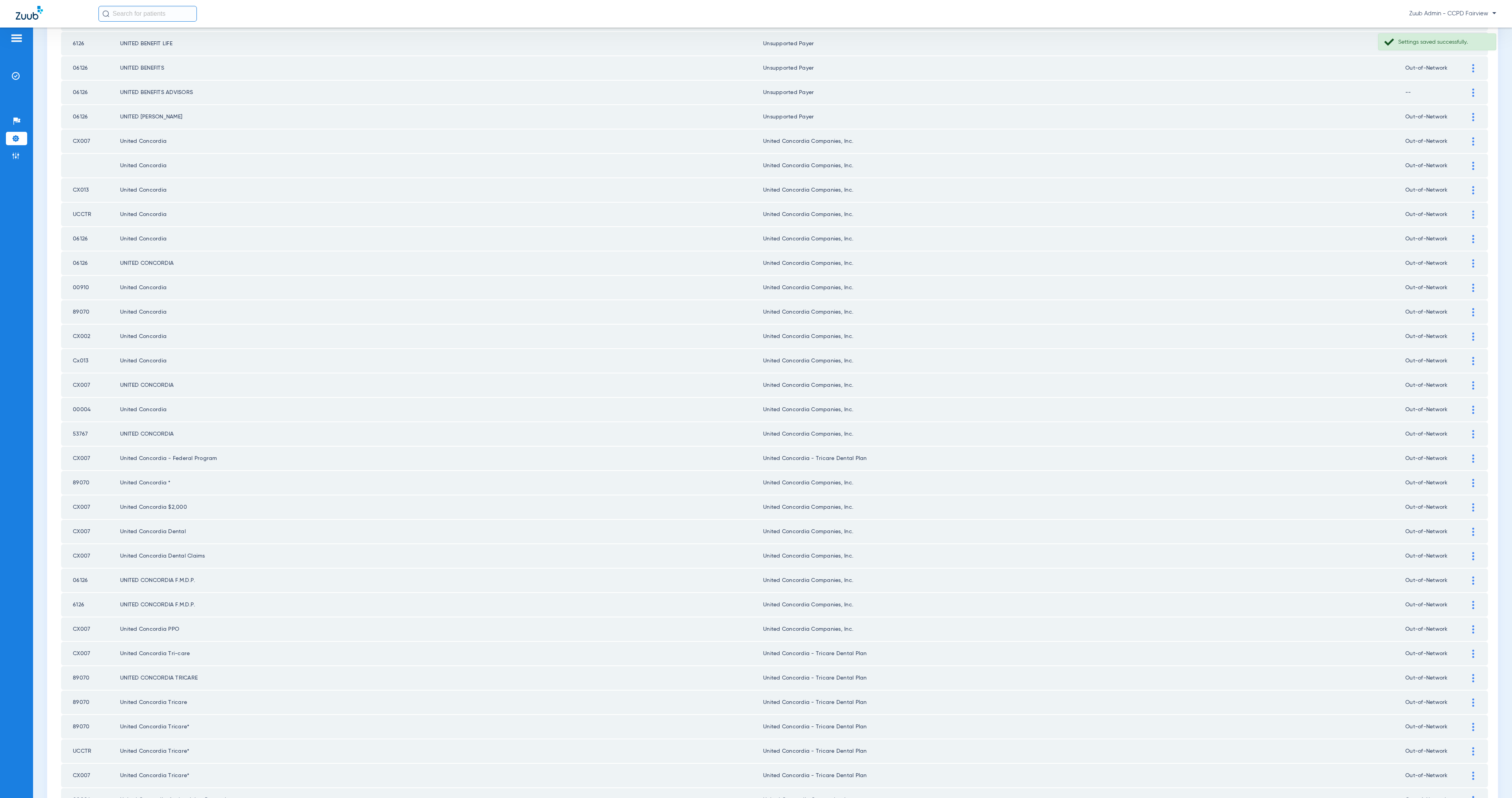
scroll to position [584, 0]
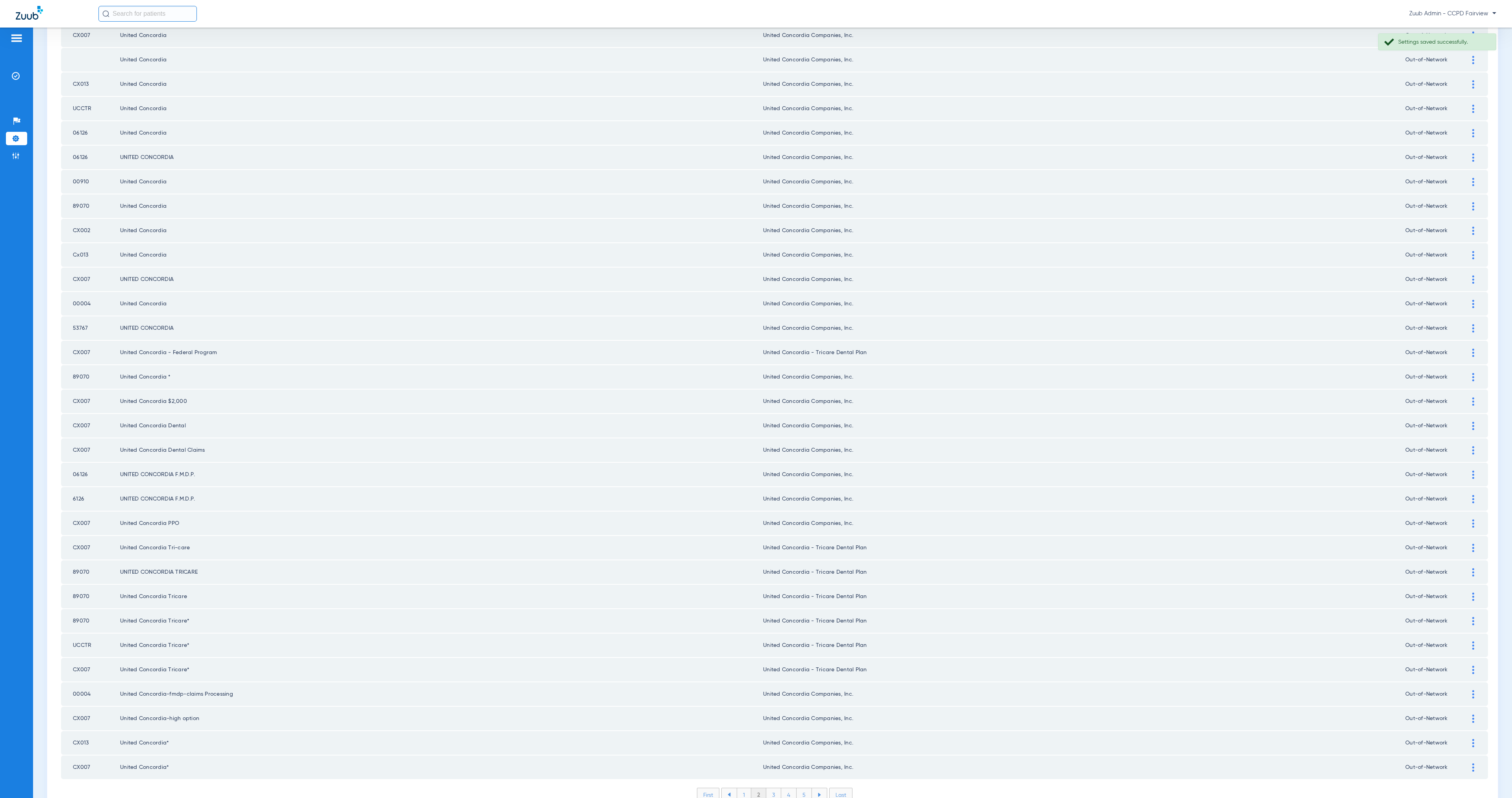
click at [771, 789] on li "3" at bounding box center [773, 795] width 15 height 13
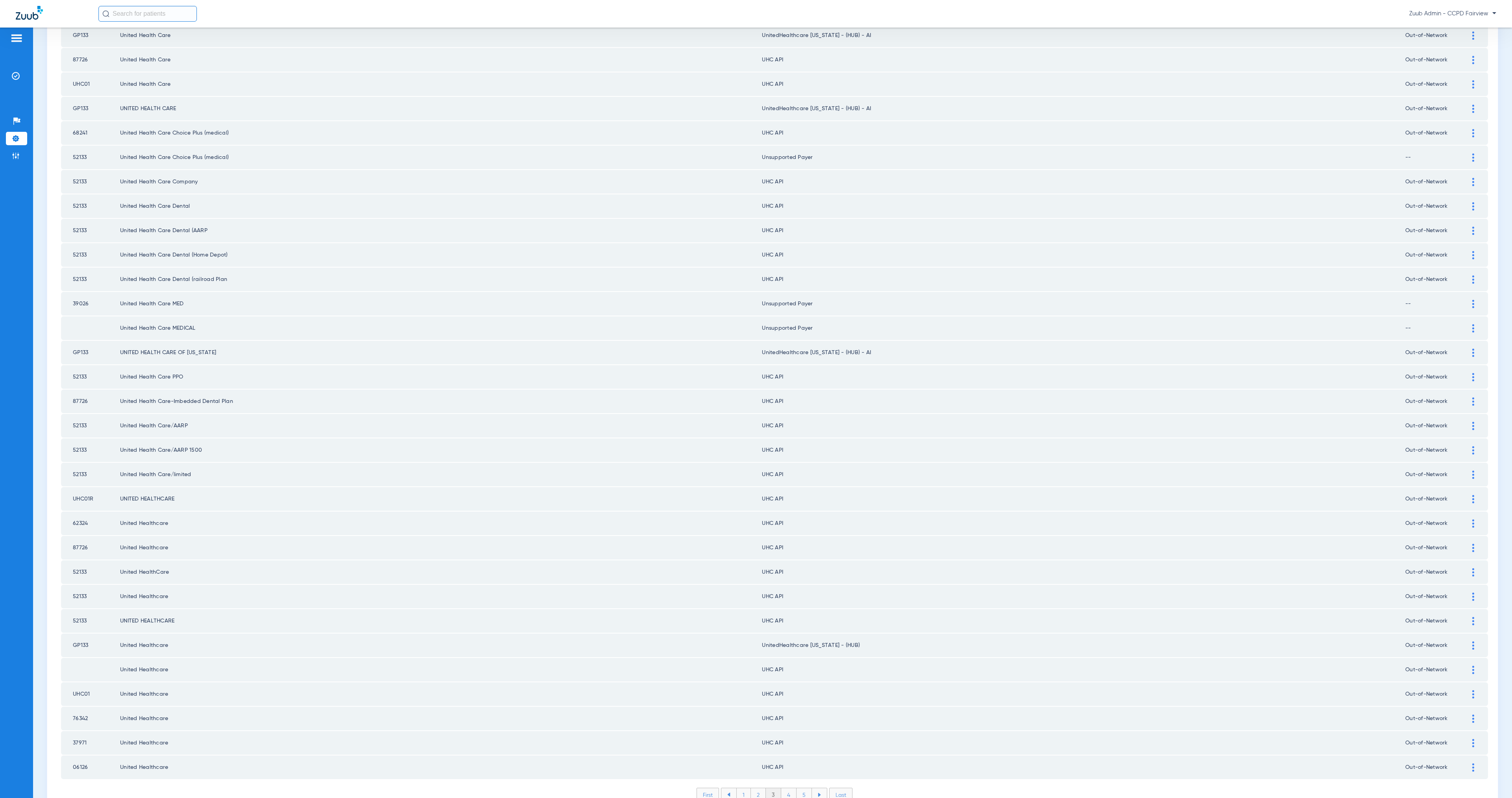
click at [787, 789] on li "4" at bounding box center [789, 795] width 15 height 13
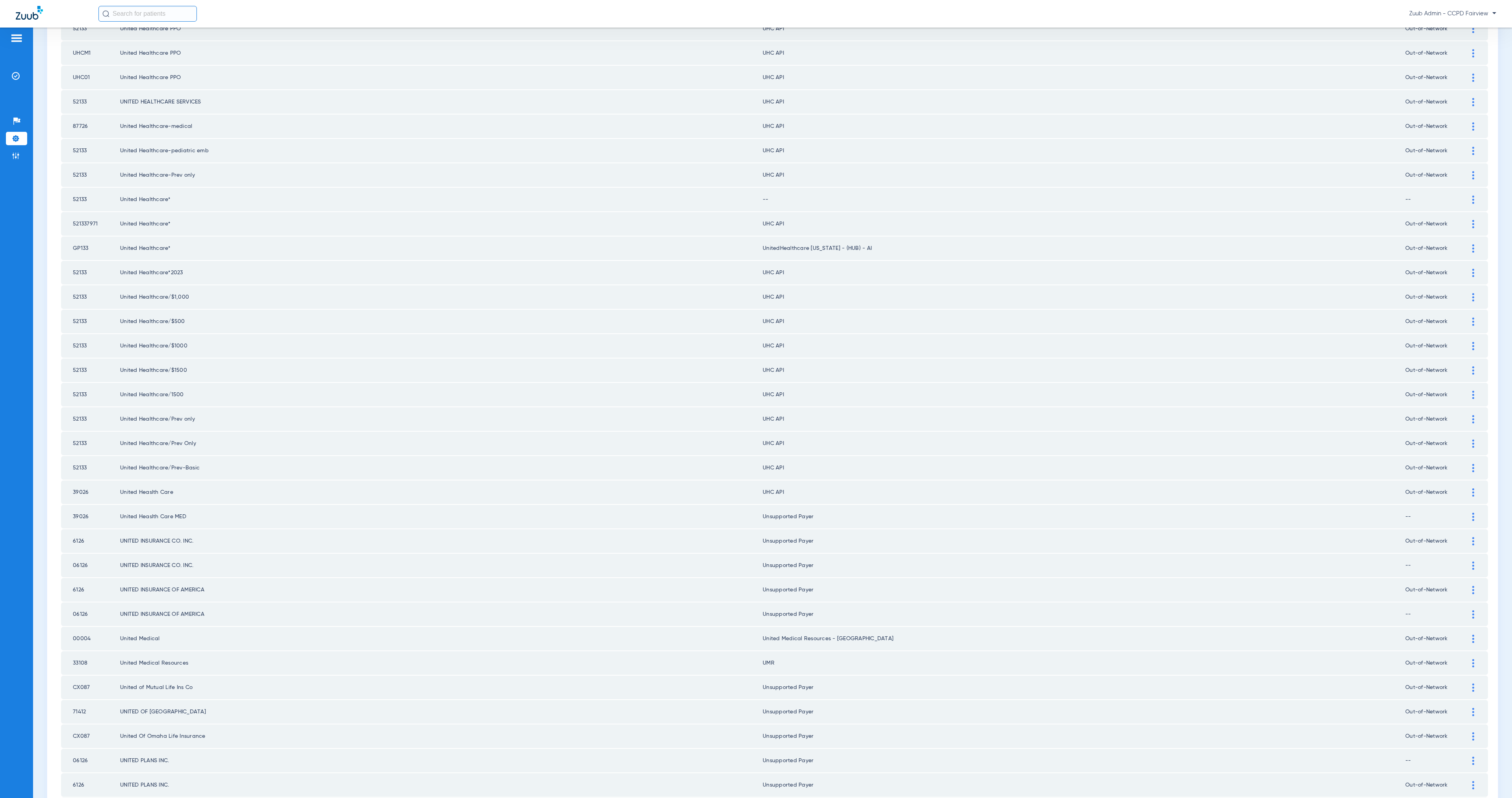
scroll to position [131, 0]
click at [1466, 485] on div at bounding box center [1473, 489] width 14 height 8
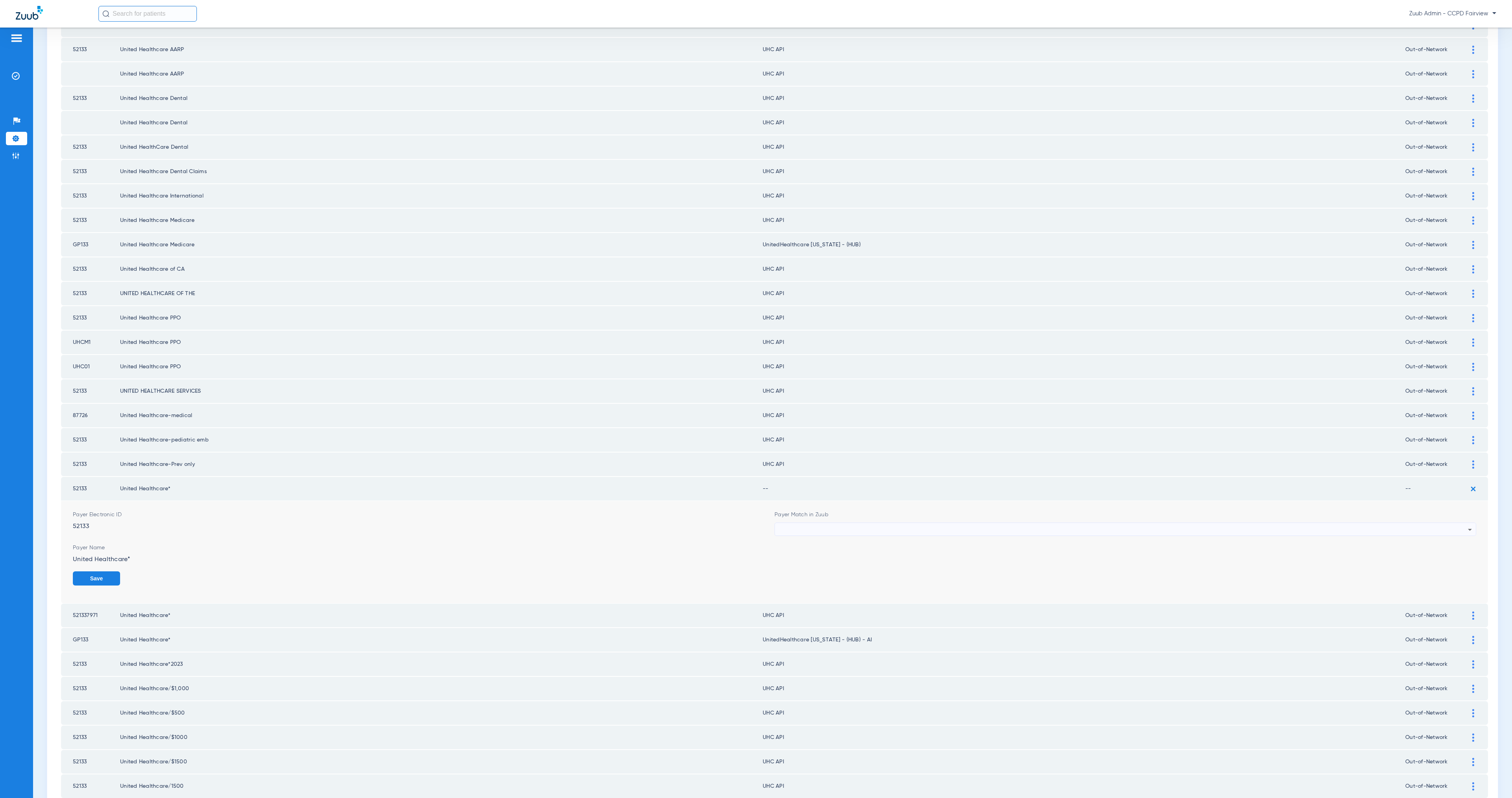
click at [902, 523] on div at bounding box center [1123, 530] width 689 height 13
type input "united he"
click at [896, 550] on mat-option "United Healthcare" at bounding box center [1119, 557] width 697 height 13
click at [138, 583] on label "Out-of-Network" at bounding box center [147, 587] width 54 height 8
click at [176, 584] on input "Out-of-Network" at bounding box center [176, 584] width 0 height 0
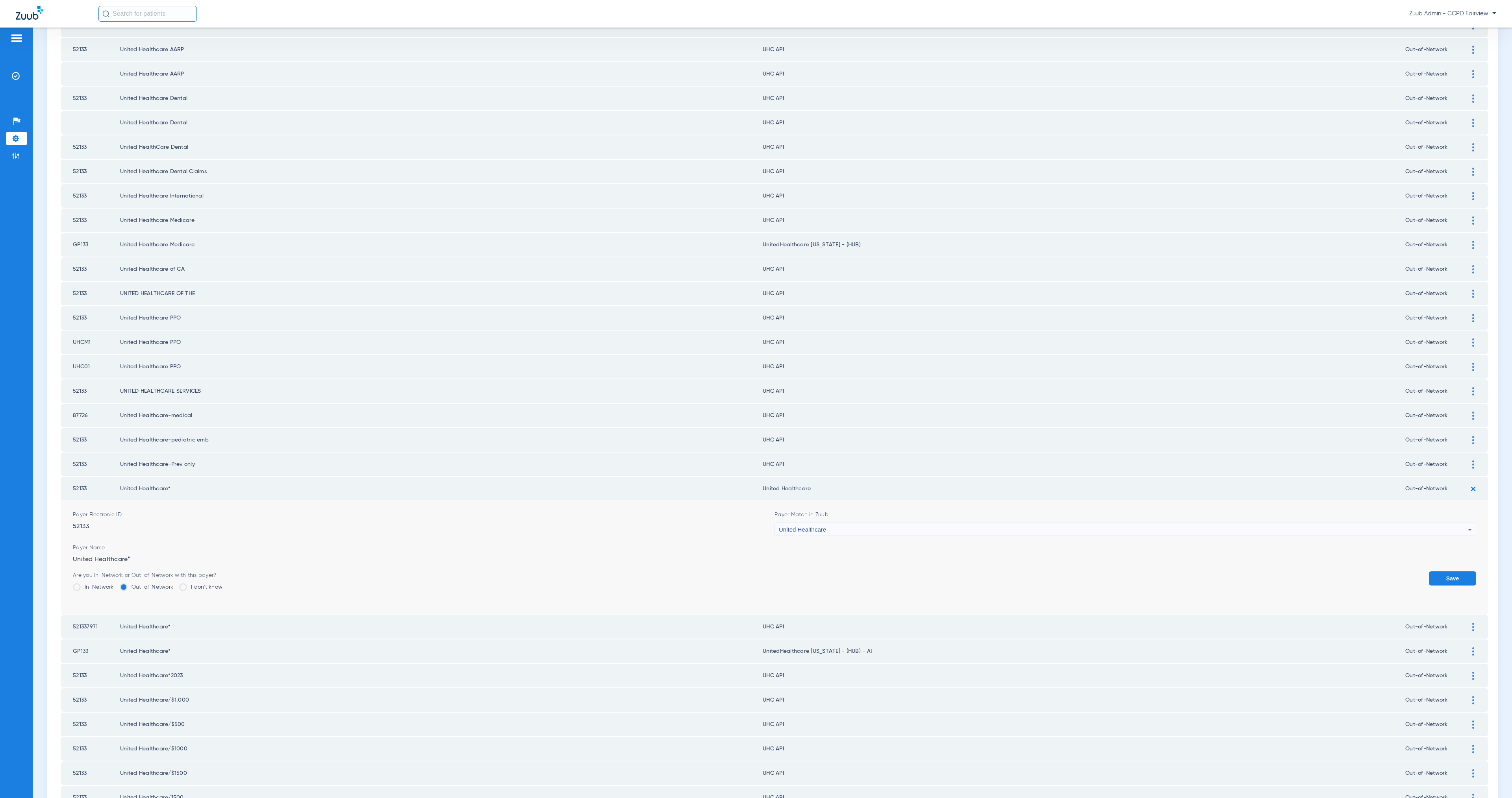
click at [1437, 572] on button "Save" at bounding box center [1452, 579] width 47 height 14
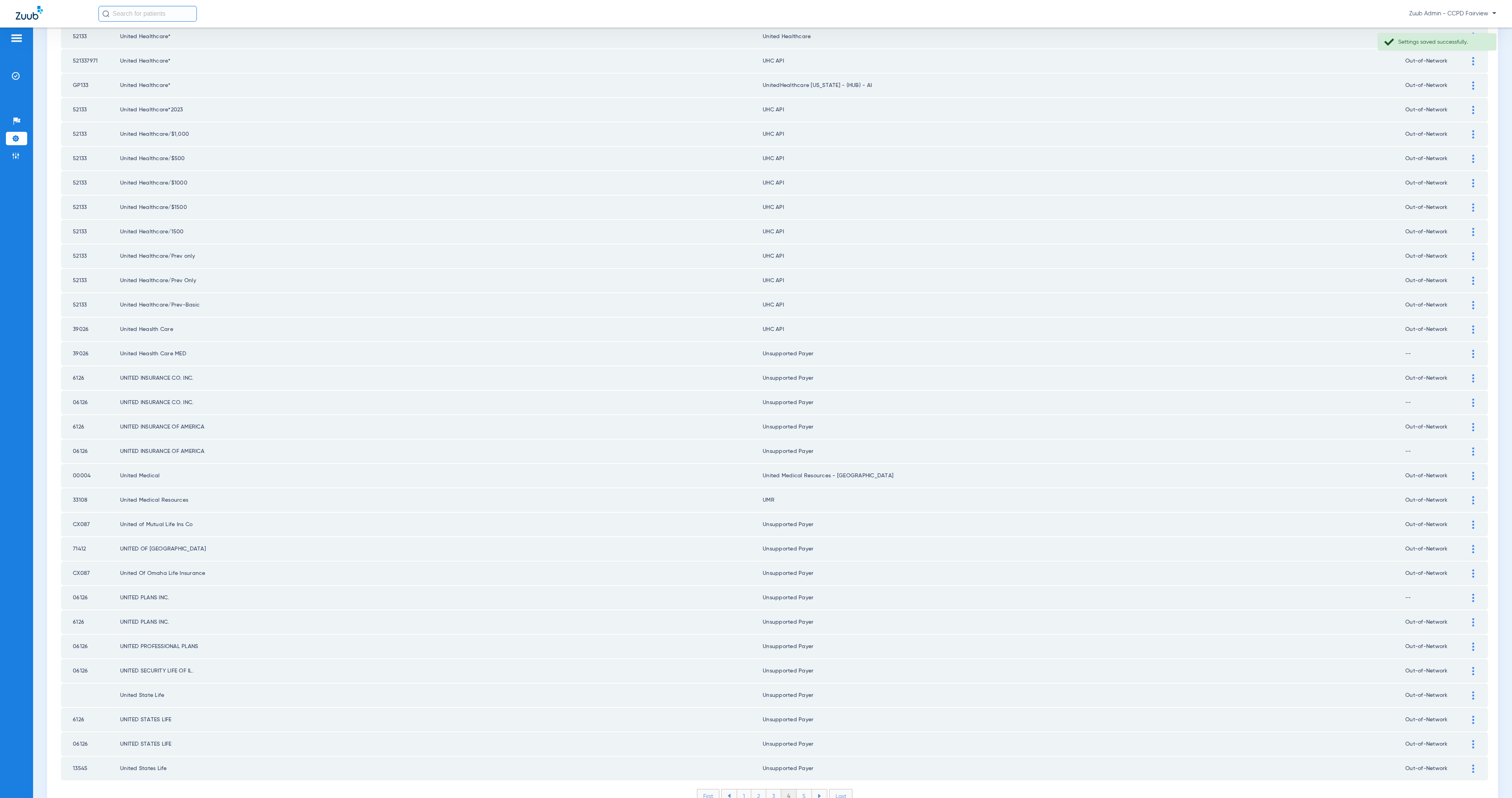
scroll to position [584, 0]
click at [799, 789] on li "5" at bounding box center [804, 795] width 15 height 13
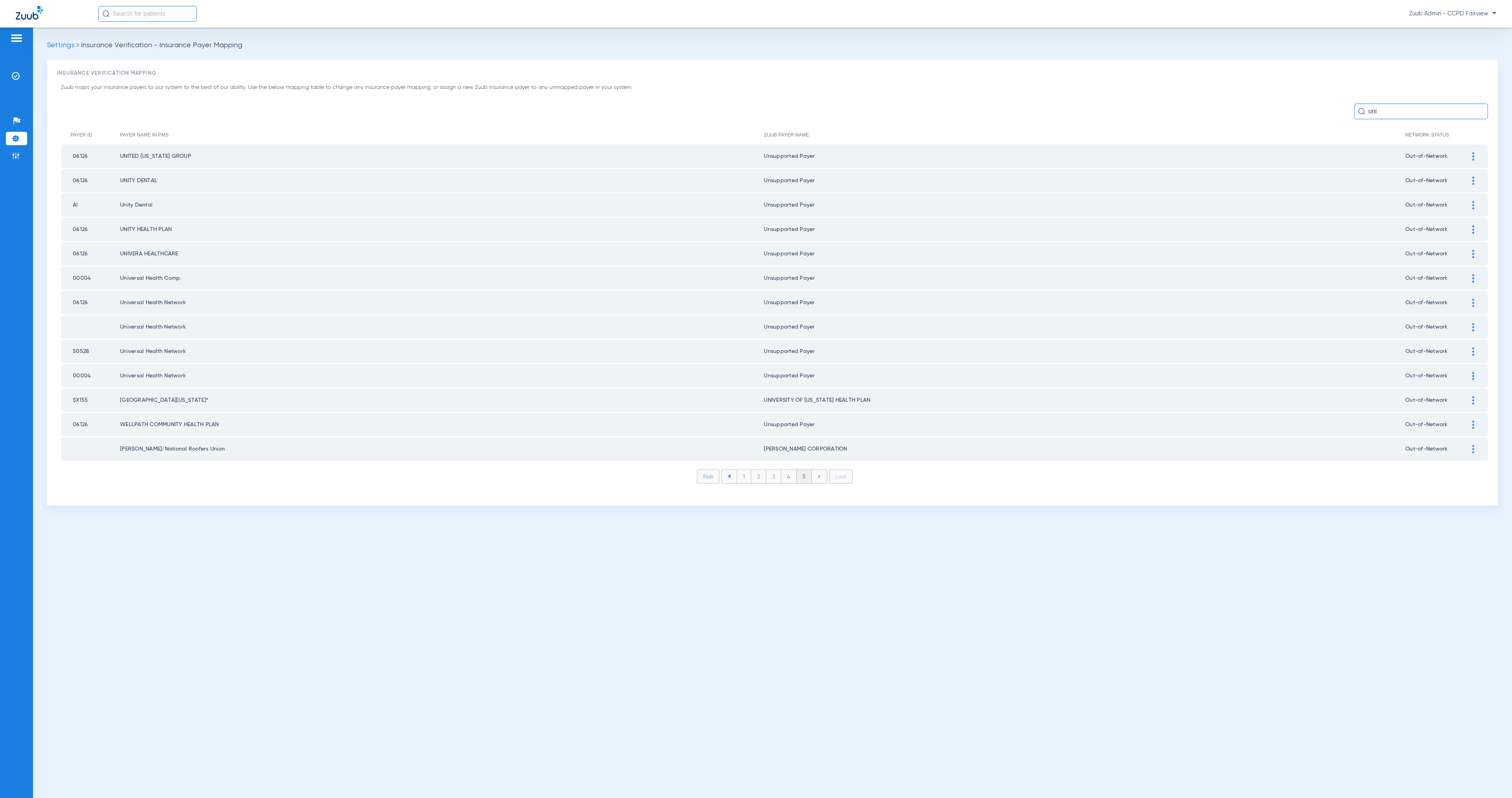
click at [77, 388] on td "SX155" at bounding box center [90, 400] width 59 height 23
drag, startPoint x: 86, startPoint y: 390, endPoint x: 78, endPoint y: 391, distance: 8.1
click at [77, 391] on td "SX155" at bounding box center [90, 400] width 59 height 23
drag, startPoint x: 88, startPoint y: 393, endPoint x: 66, endPoint y: 391, distance: 22.1
click at [66, 391] on td "SX155" at bounding box center [90, 400] width 59 height 23
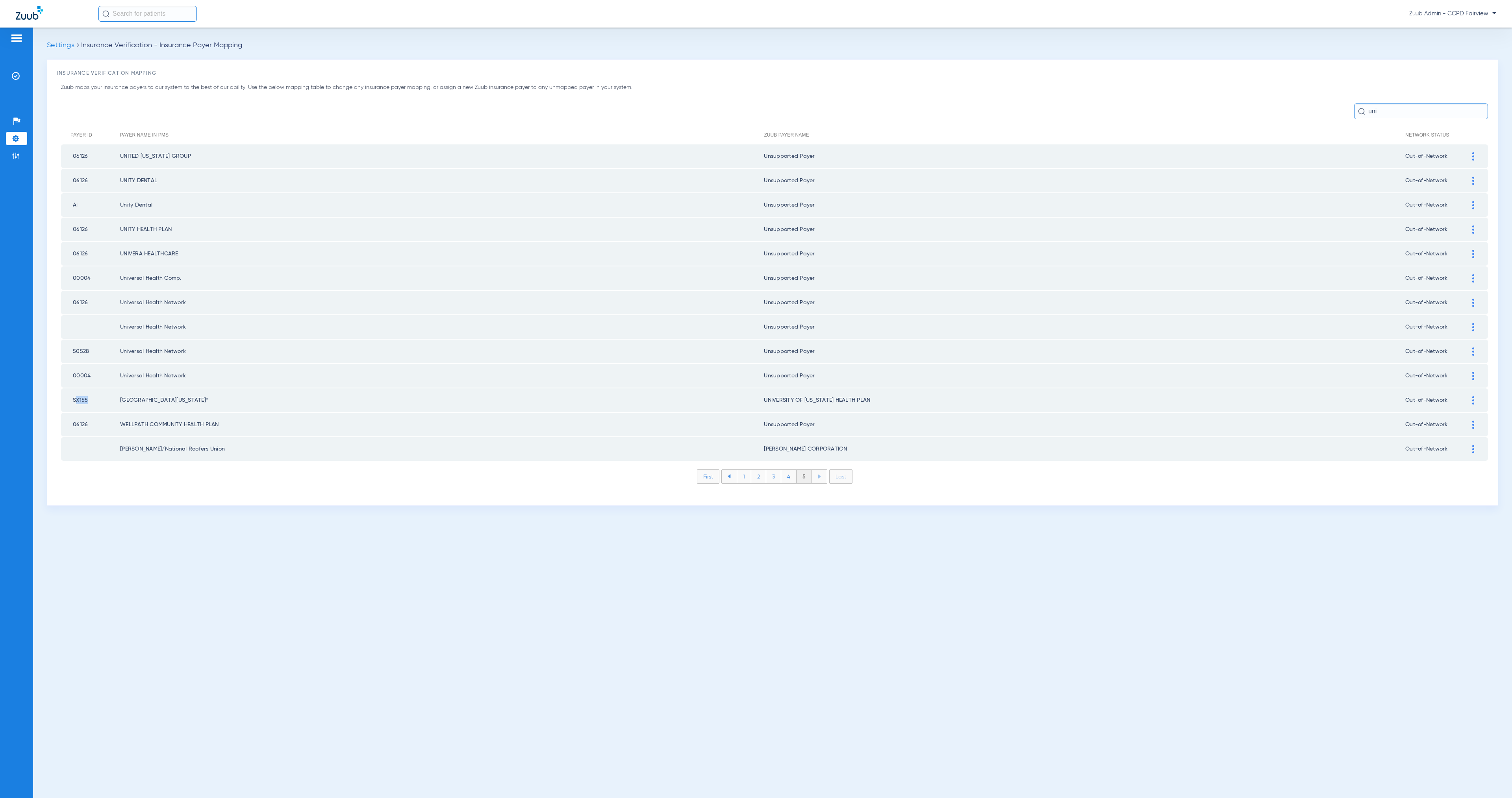
copy td "SX155"
click at [1406, 116] on input "uni" at bounding box center [1421, 111] width 134 height 16
click at [1403, 111] on input "uni" at bounding box center [1421, 111] width 134 height 16
paste input "SX155"
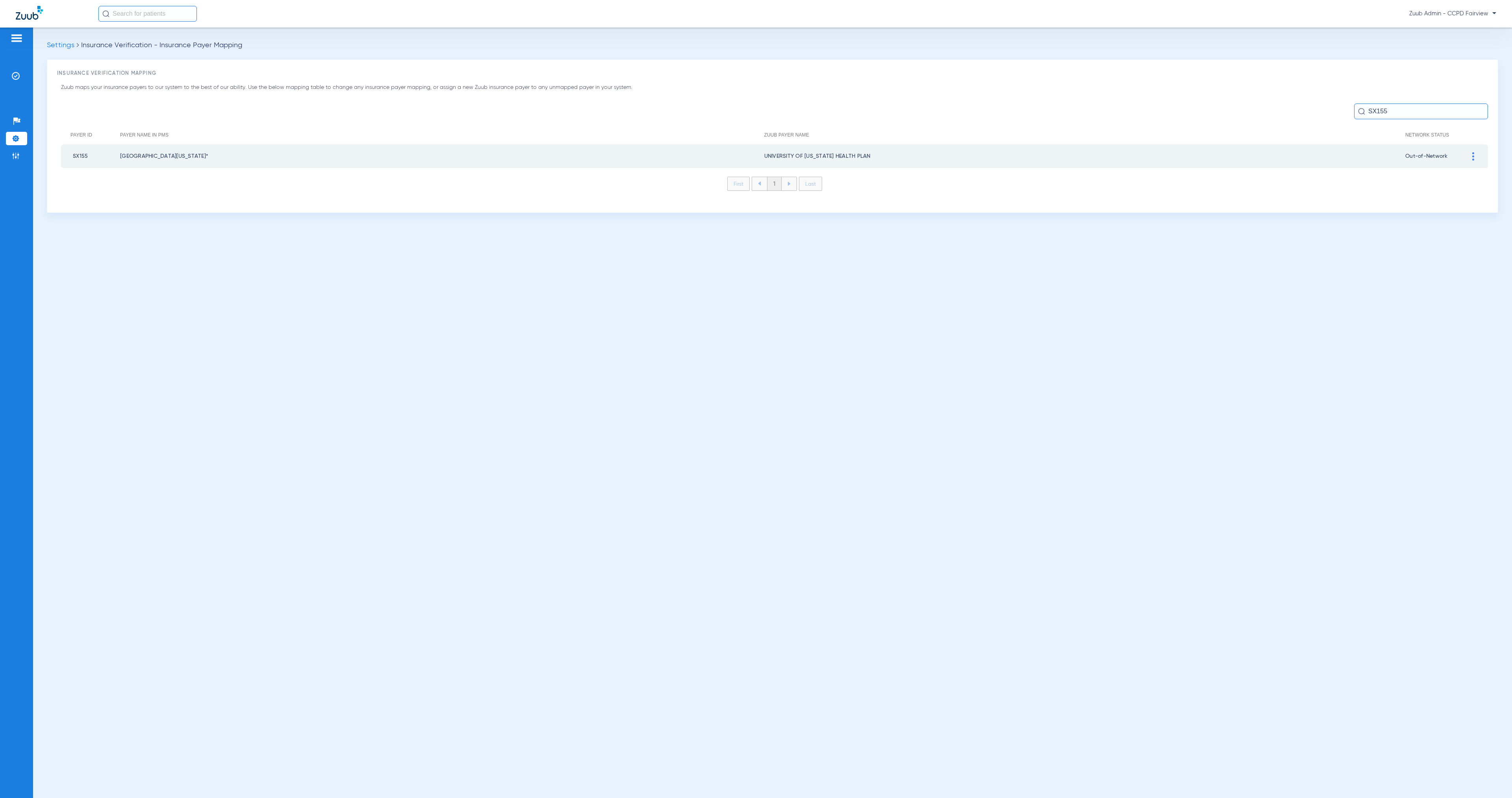
click at [1474, 158] on div at bounding box center [1473, 157] width 14 height 8
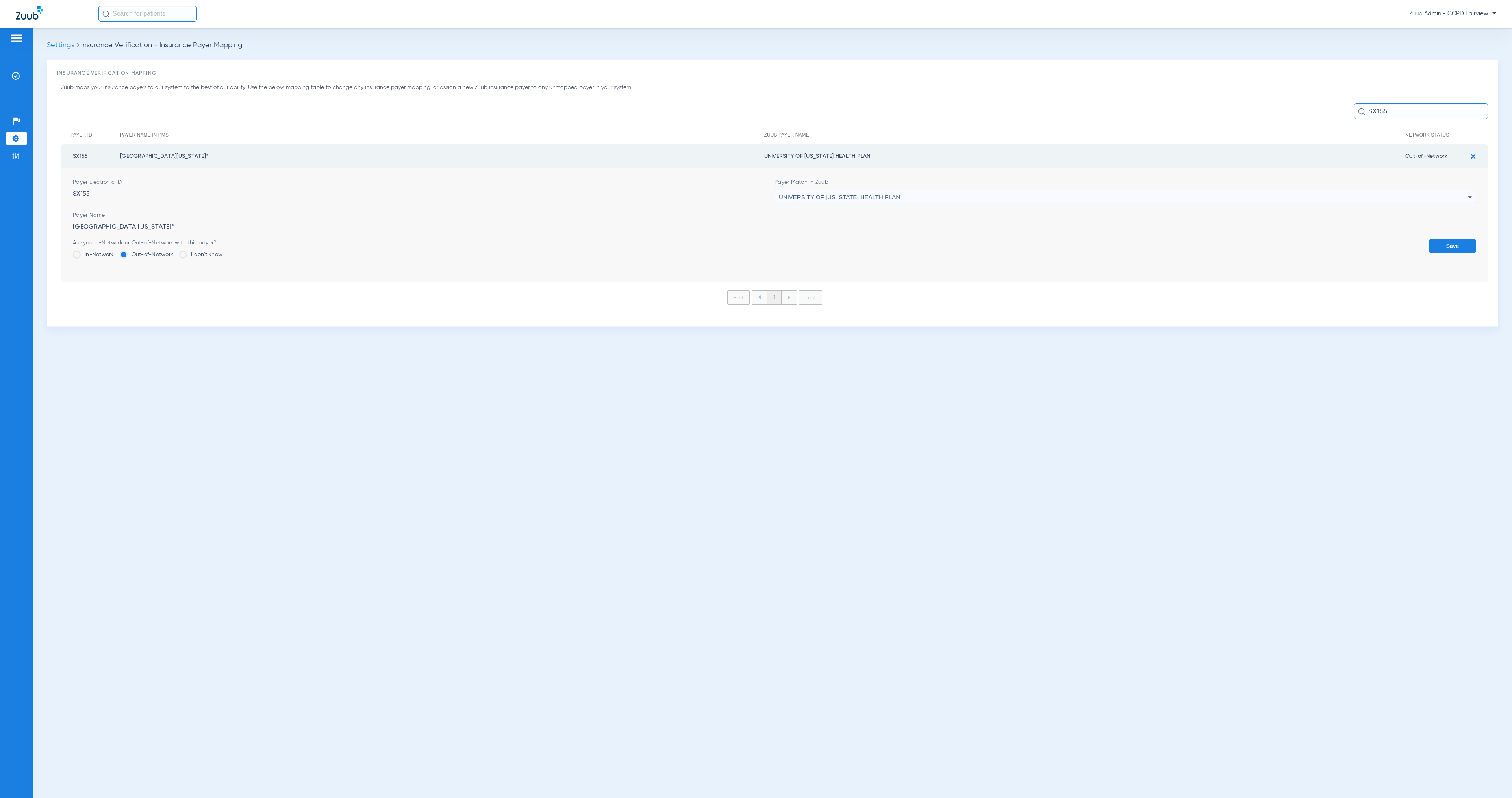
click at [1400, 109] on input "SX155" at bounding box center [1421, 111] width 134 height 16
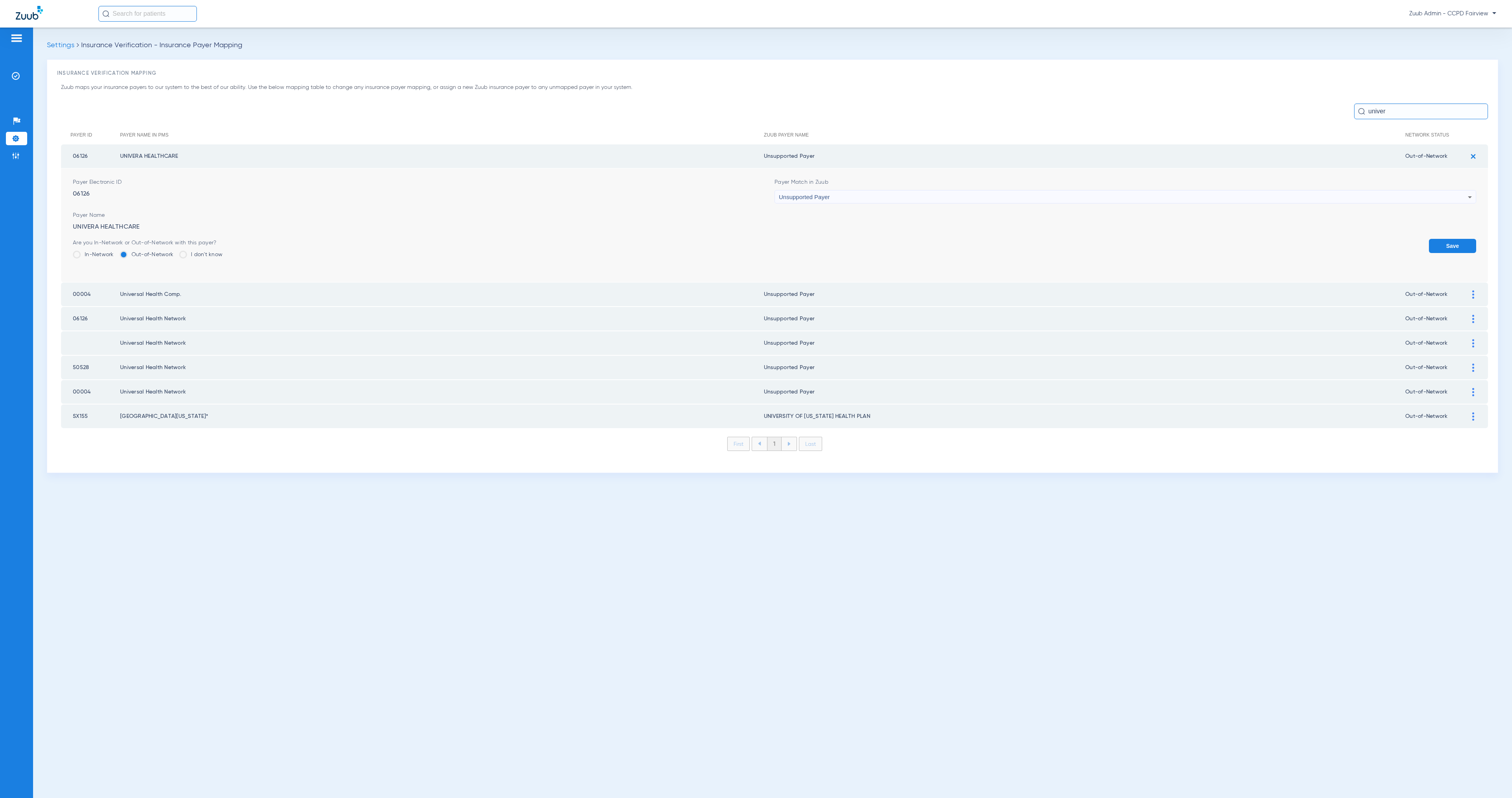
type input "univer"
click at [1474, 157] on img at bounding box center [1473, 157] width 13 height 13
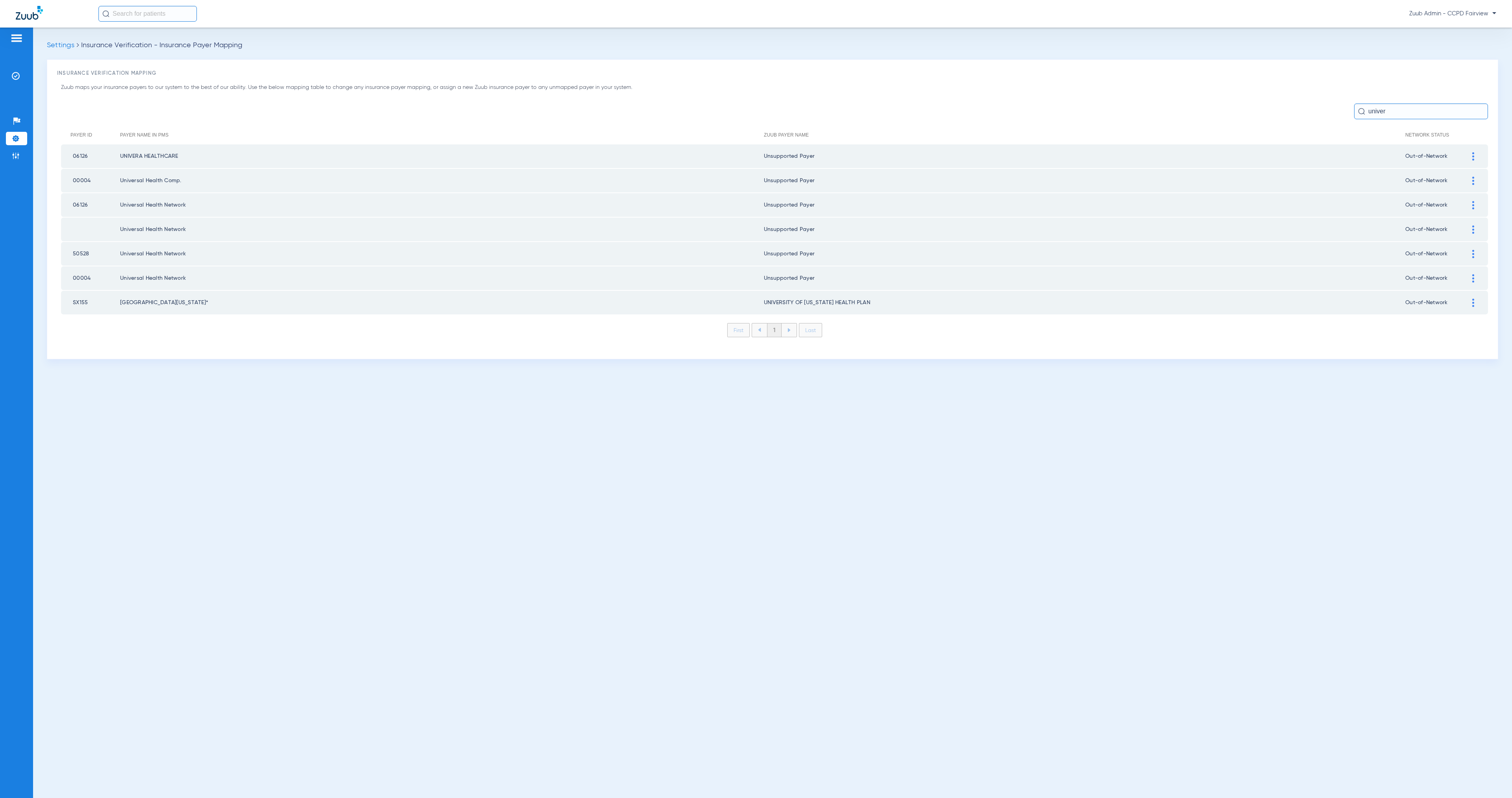
click at [180, 18] on input "text" at bounding box center [148, 13] width 99 height 16
click at [124, 19] on input "text" at bounding box center [148, 13] width 99 height 16
type input "austin hun"
click at [225, 55] on td "17005375" at bounding box center [230, 53] width 32 height 11
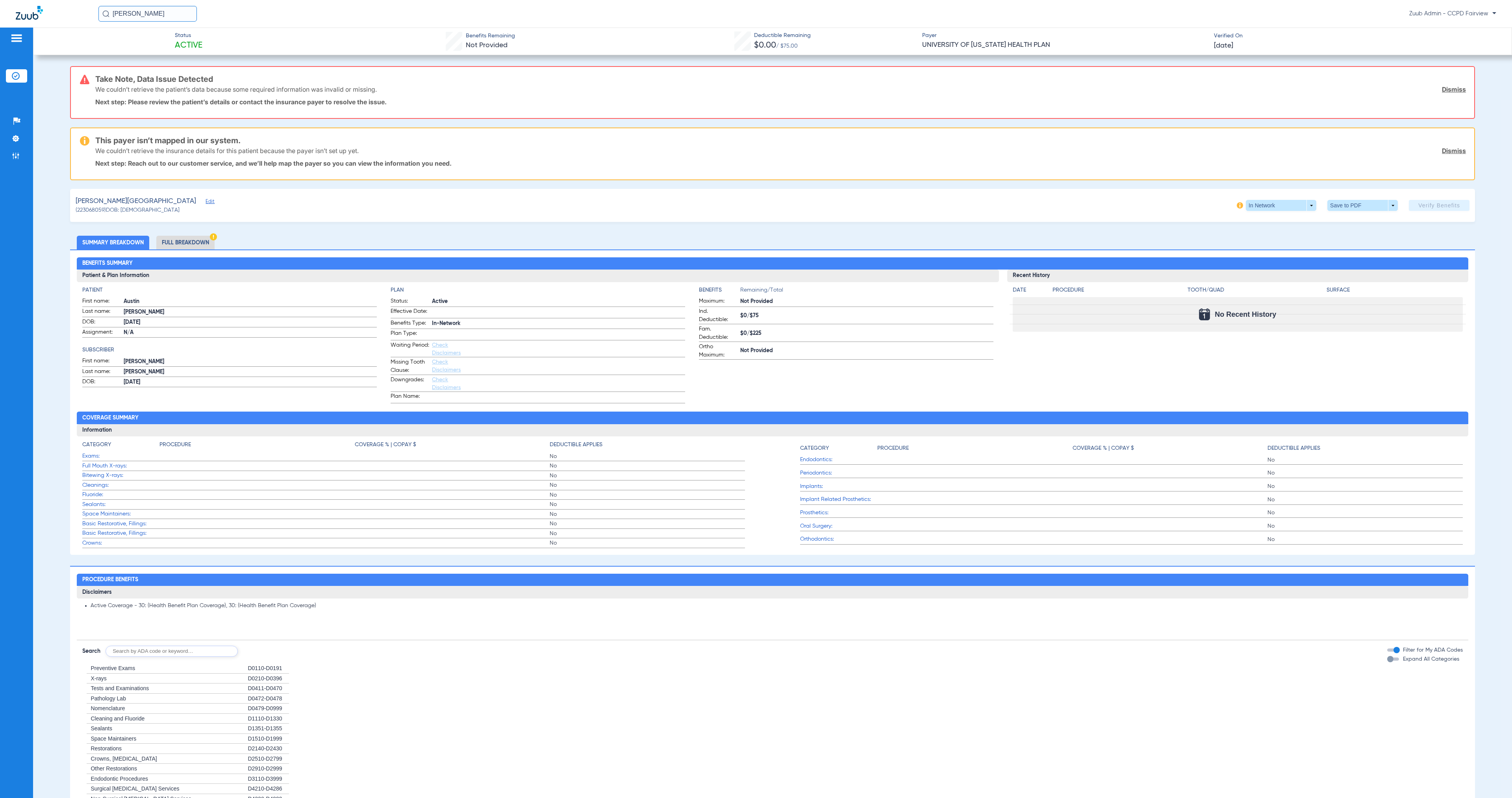
click at [205, 201] on span "Edit" at bounding box center [209, 202] width 7 height 8
